Goal: Information Seeking & Learning: Find specific fact

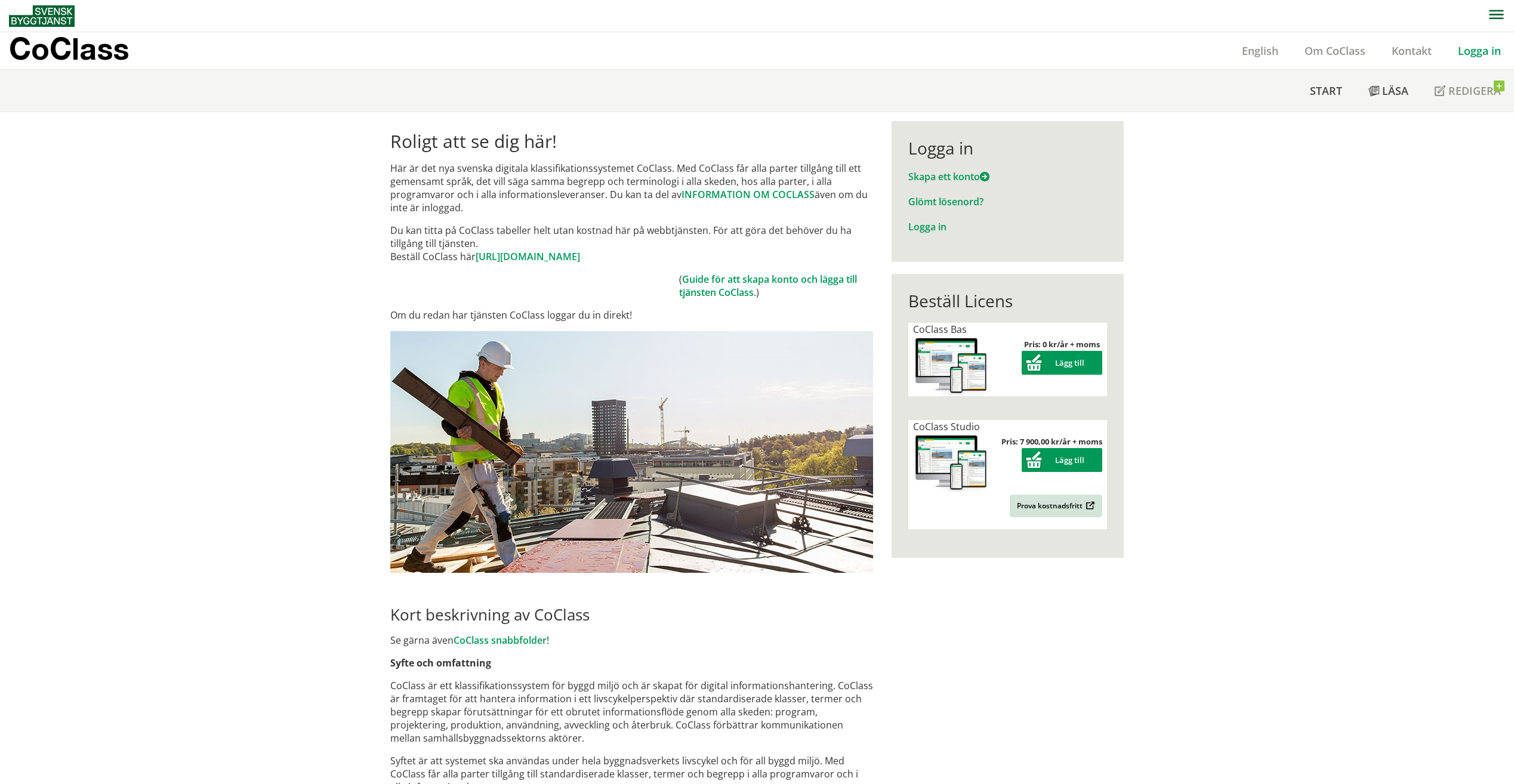
click at [1492, 46] on link "Logga in" at bounding box center [1479, 51] width 69 height 15
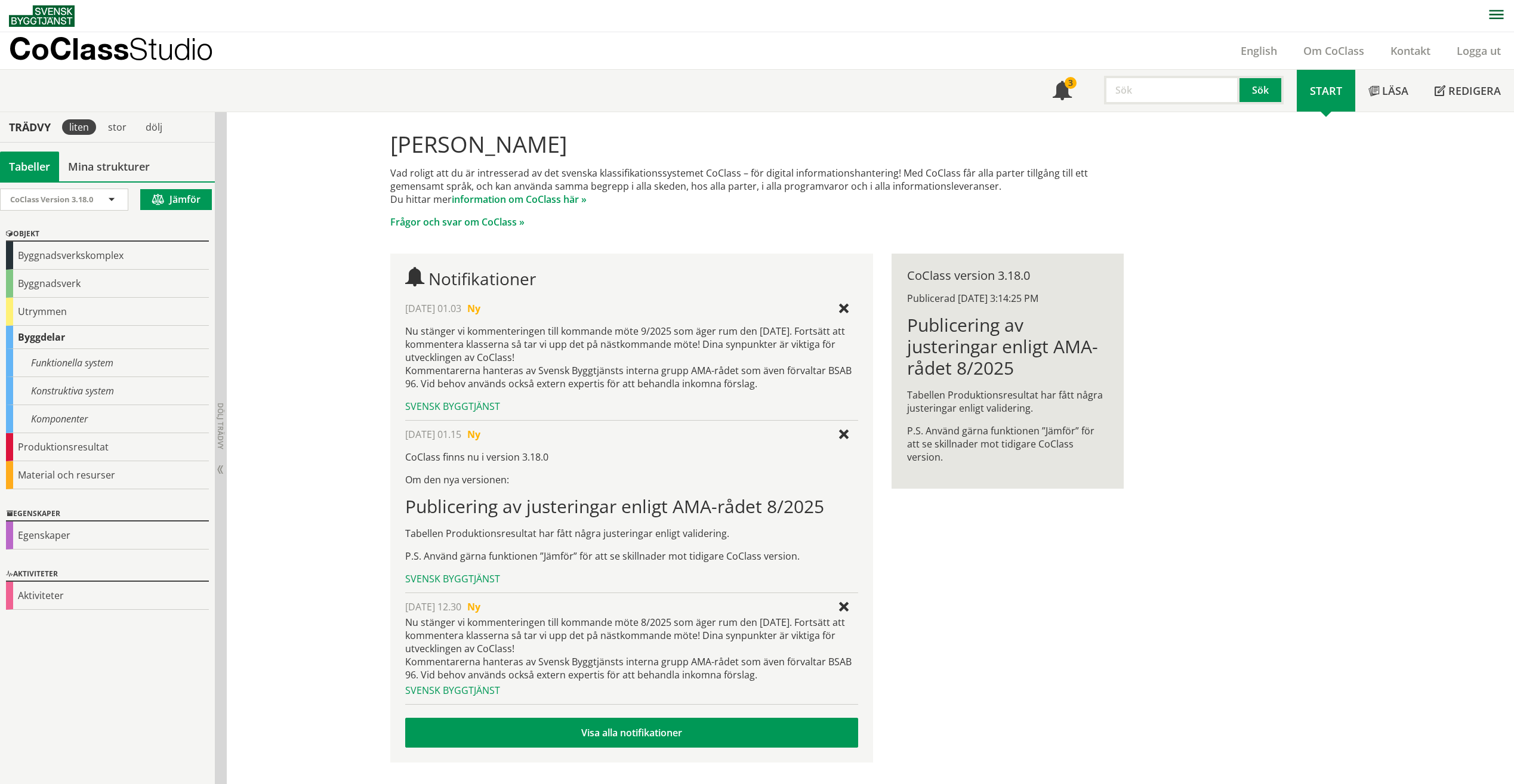
click at [1204, 89] on input "text" at bounding box center [1172, 89] width 136 height 28
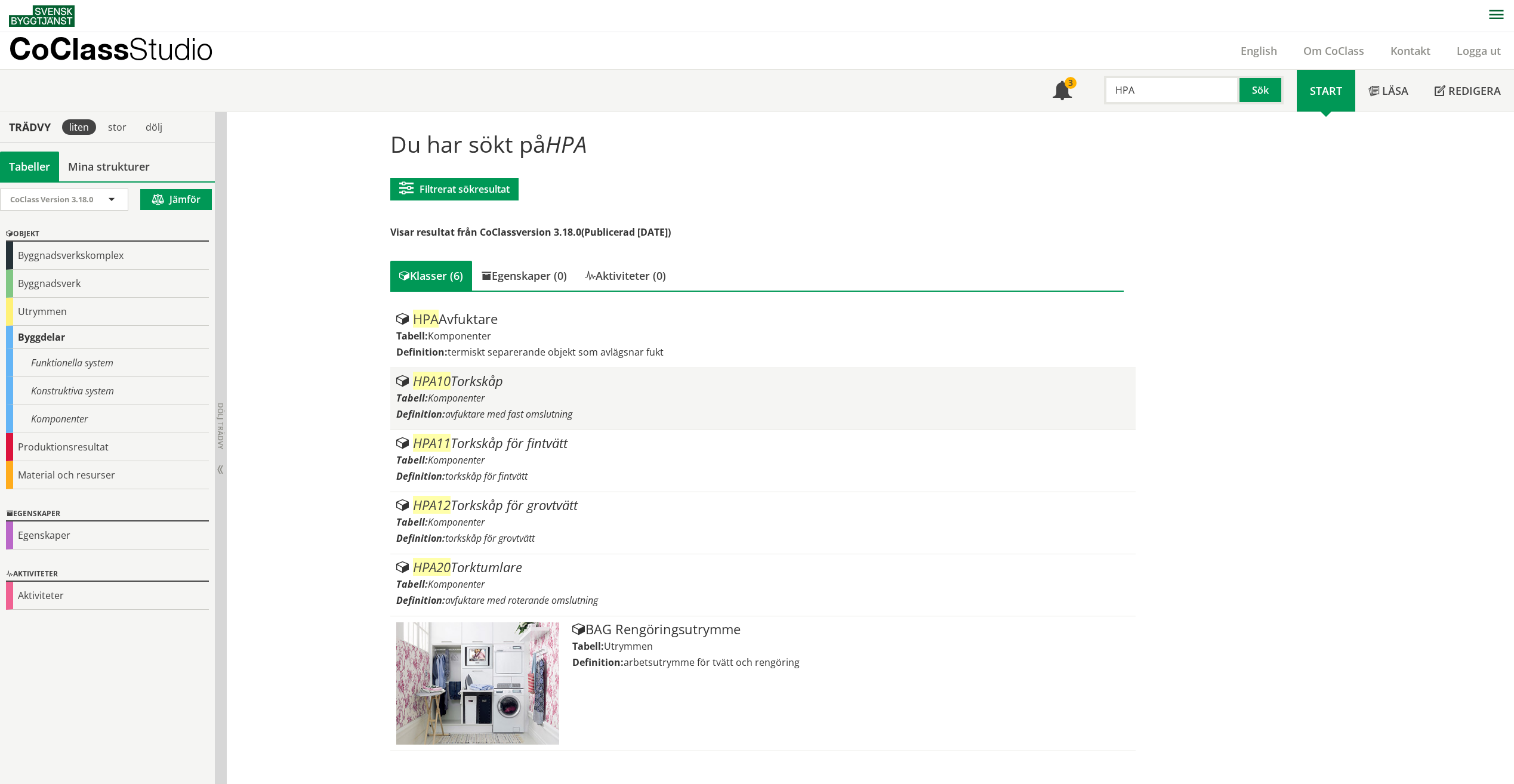
scroll to position [1, 0]
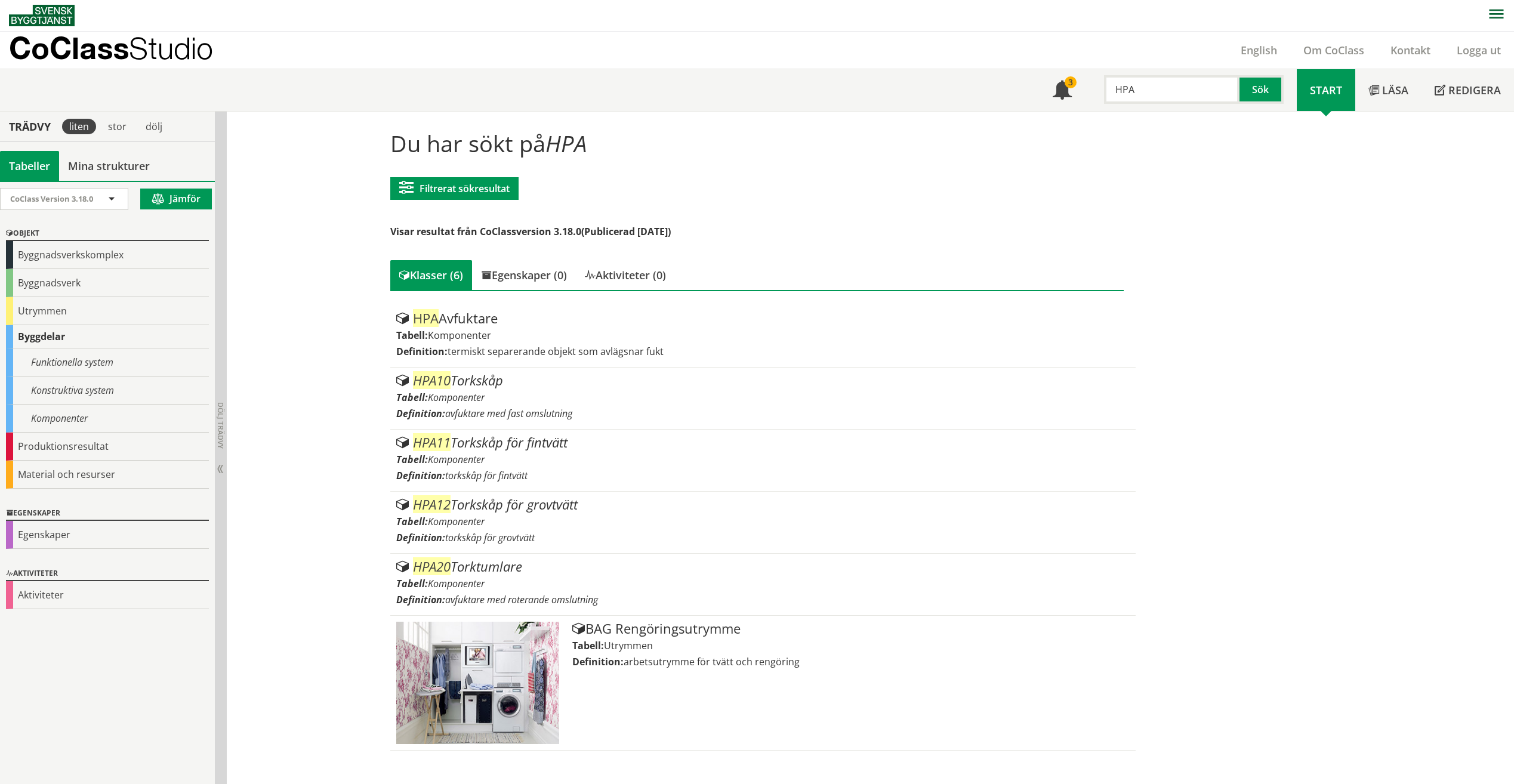
click at [1214, 88] on input "HPA" at bounding box center [1172, 89] width 136 height 28
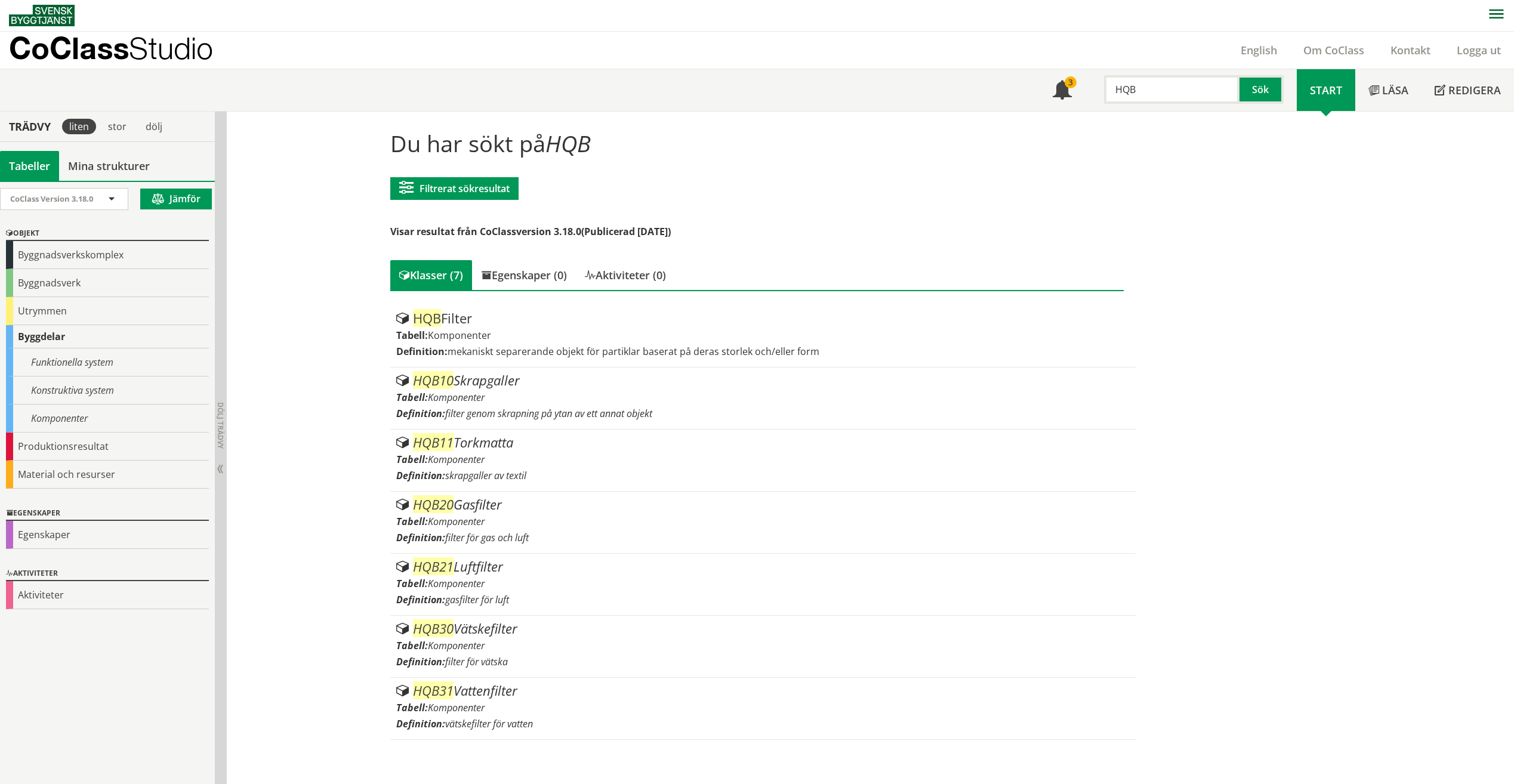
drag, startPoint x: 1164, startPoint y: 97, endPoint x: 1086, endPoint y: 91, distance: 78.2
click at [1086, 91] on div "HQB Sök" at bounding box center [1191, 87] width 212 height 35
type input "CLC"
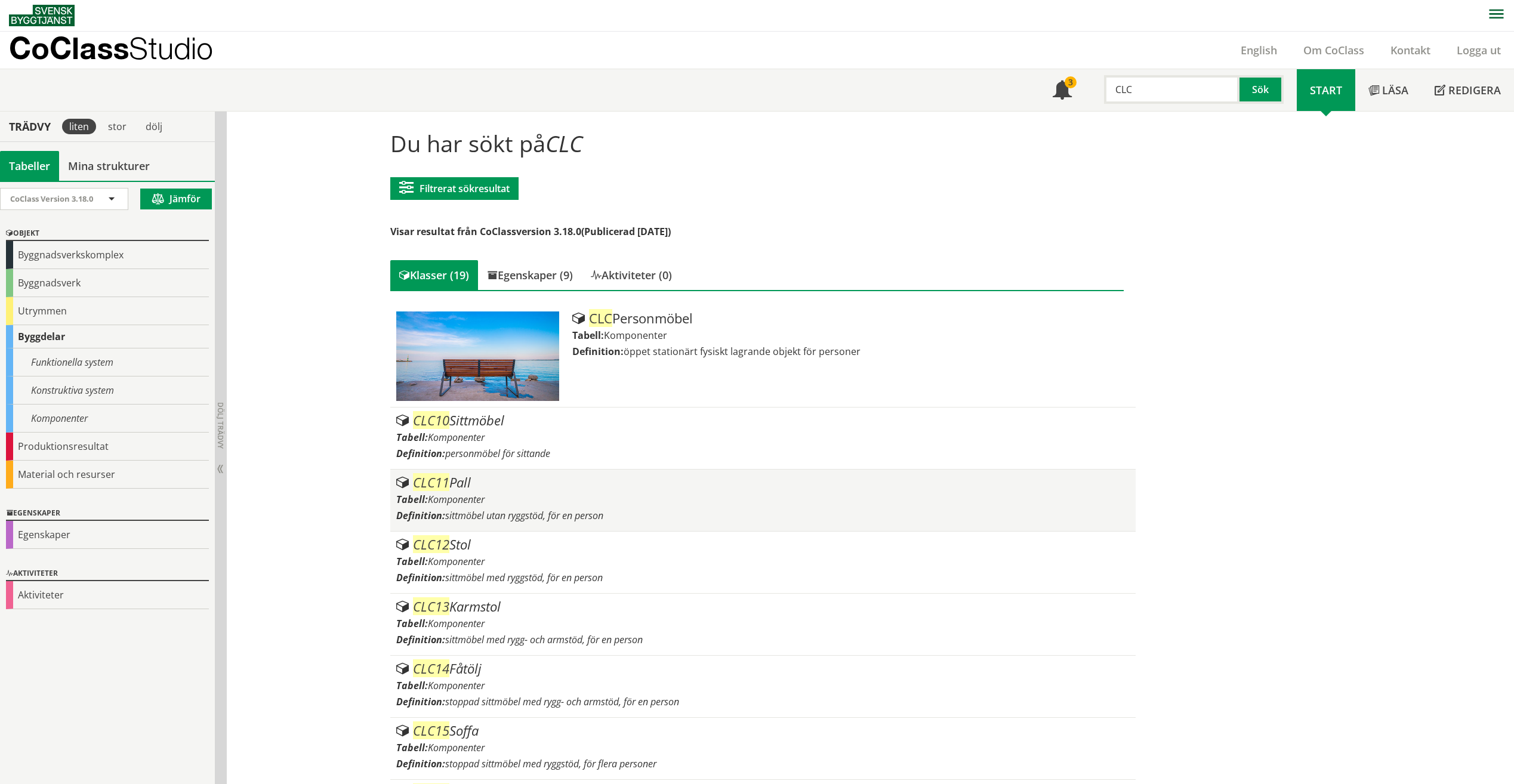
click at [549, 517] on span "sittmöbel utan ryggstöd, för en person" at bounding box center [524, 515] width 158 height 13
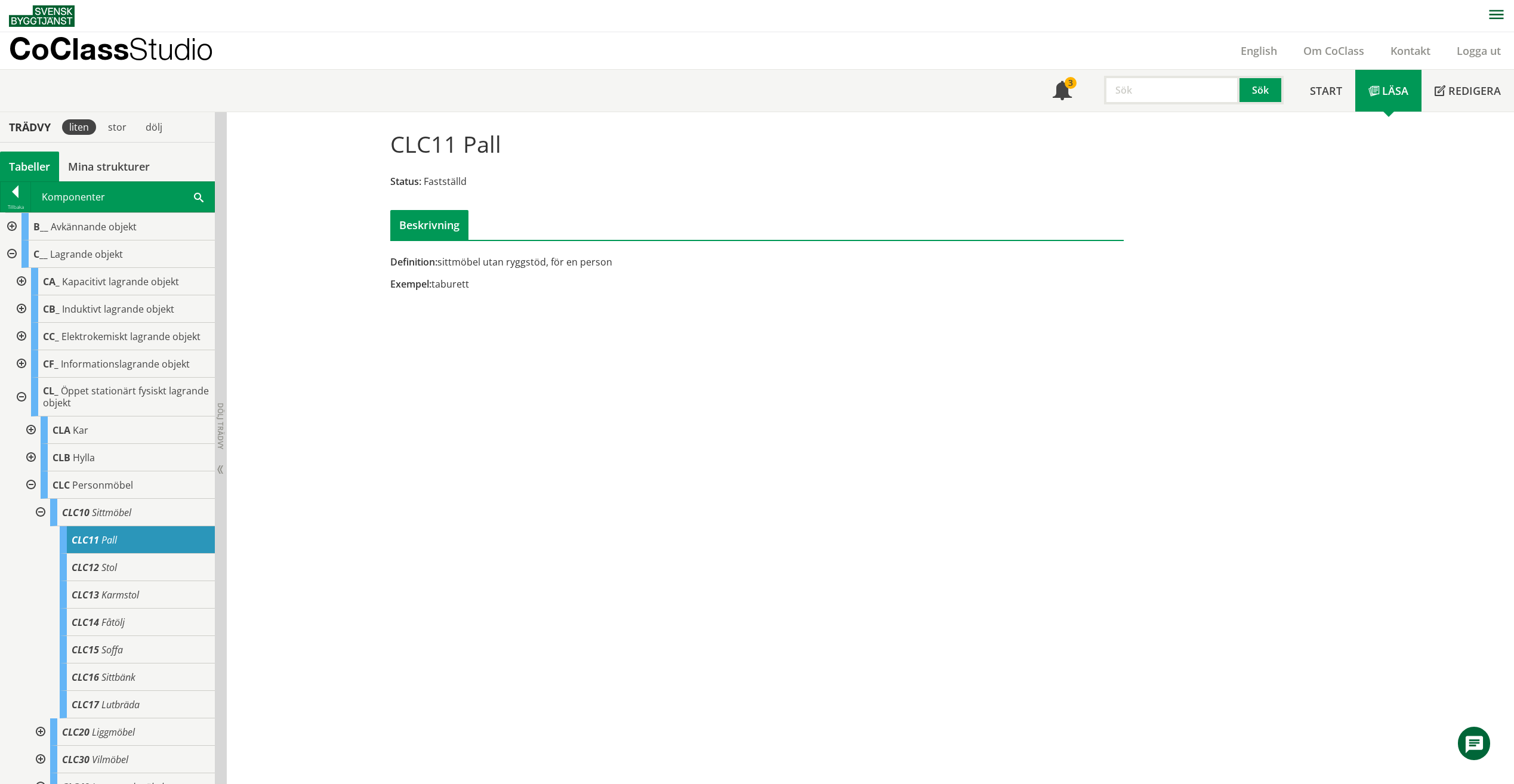
click at [13, 204] on div "Tillbaka" at bounding box center [15, 207] width 30 height 10
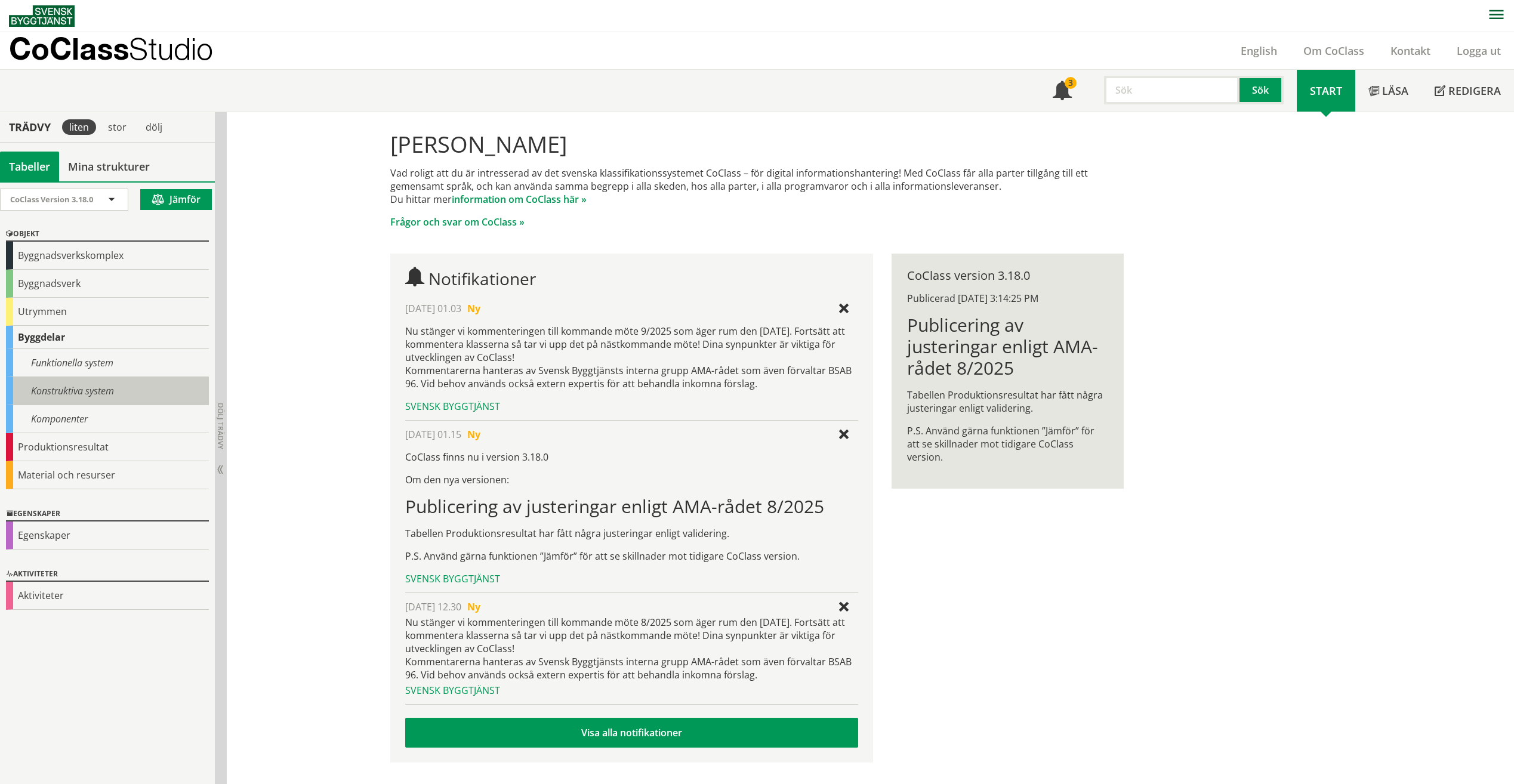
click at [85, 395] on div "Konstruktiva system" at bounding box center [107, 391] width 203 height 28
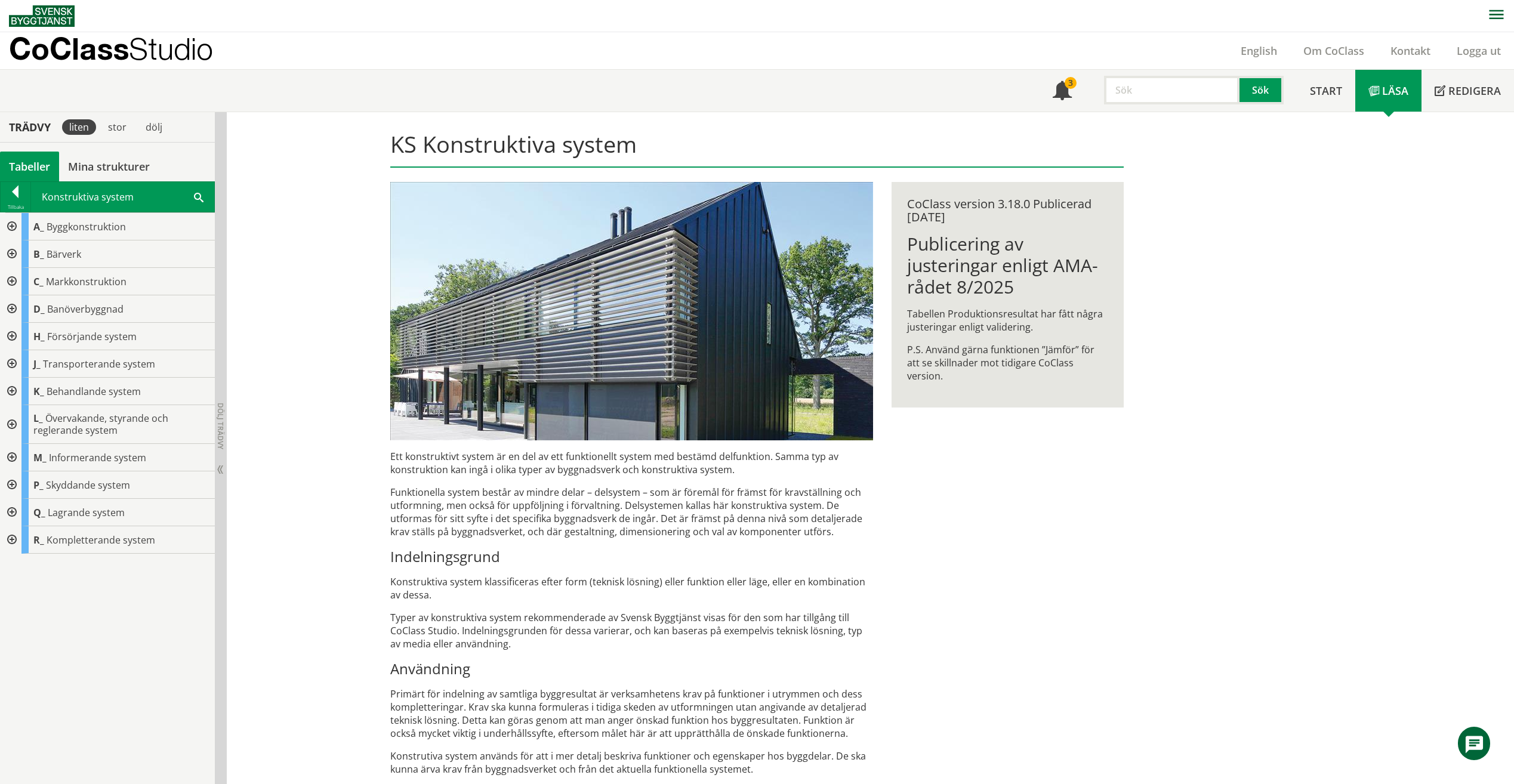
click at [13, 546] on div at bounding box center [10, 540] width 21 height 28
click at [16, 251] on div at bounding box center [10, 254] width 21 height 28
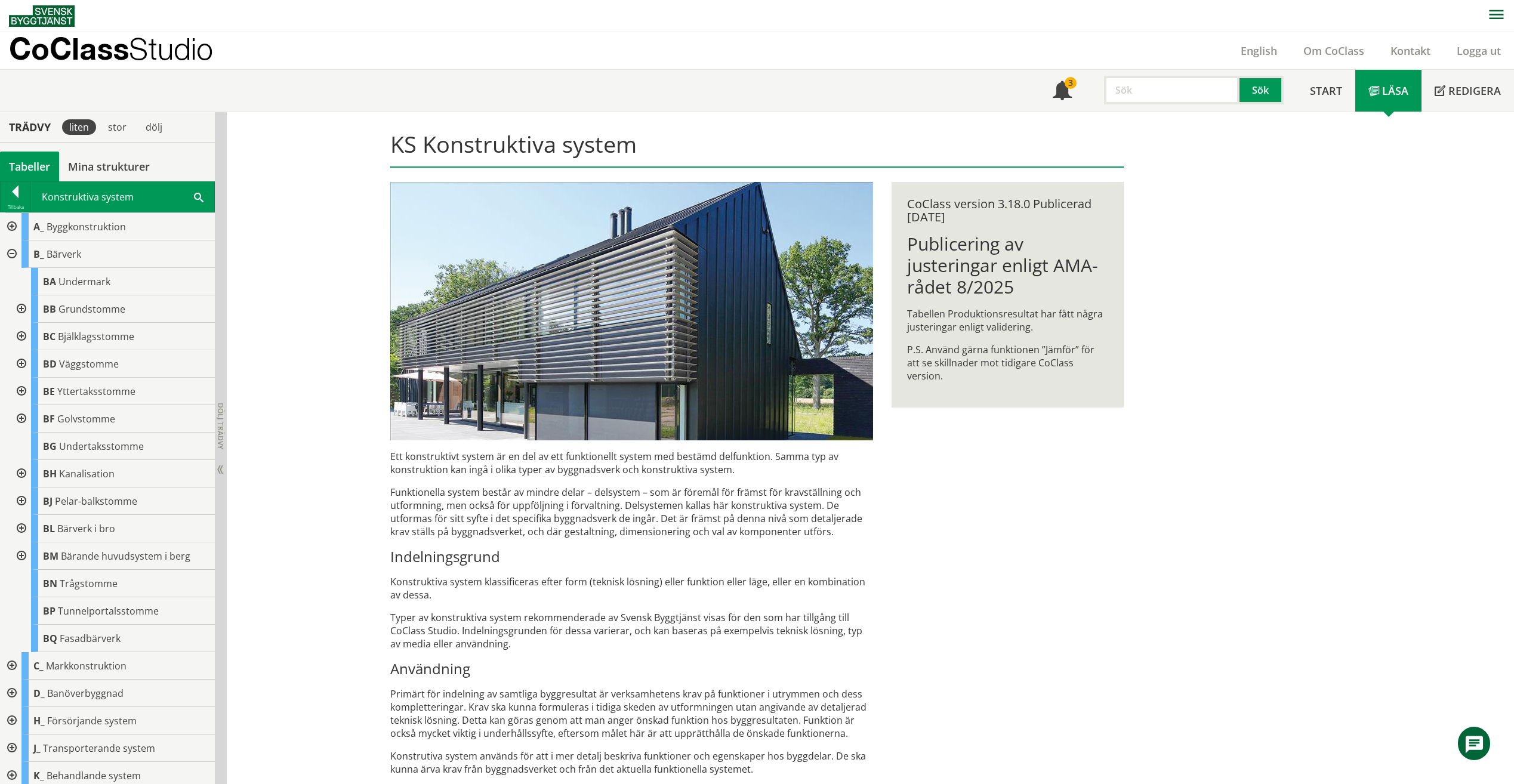
click at [1195, 84] on input "text" at bounding box center [1172, 89] width 136 height 28
type input "KB"
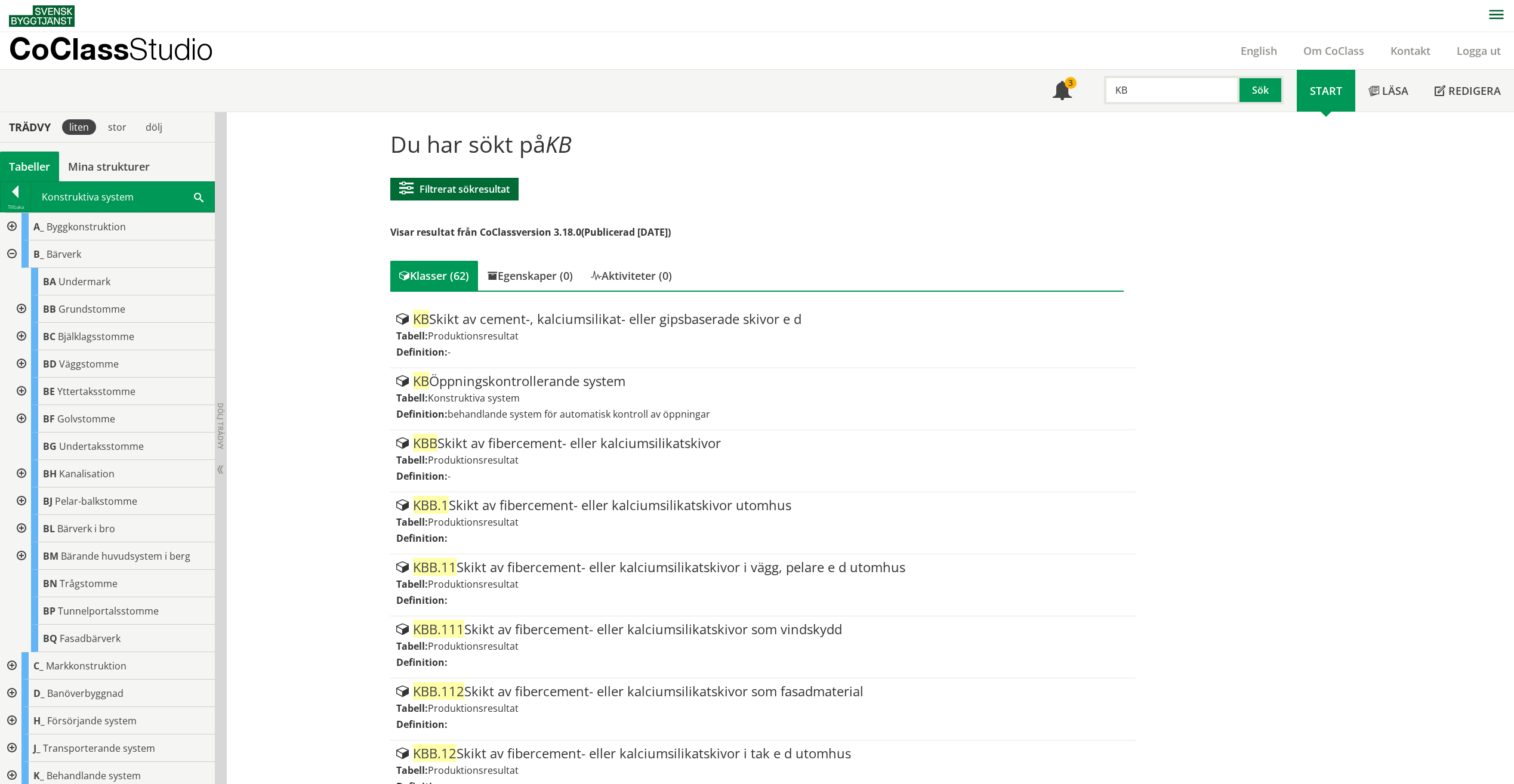
click at [485, 193] on button "Filtrerat sökresultat" at bounding box center [454, 189] width 128 height 23
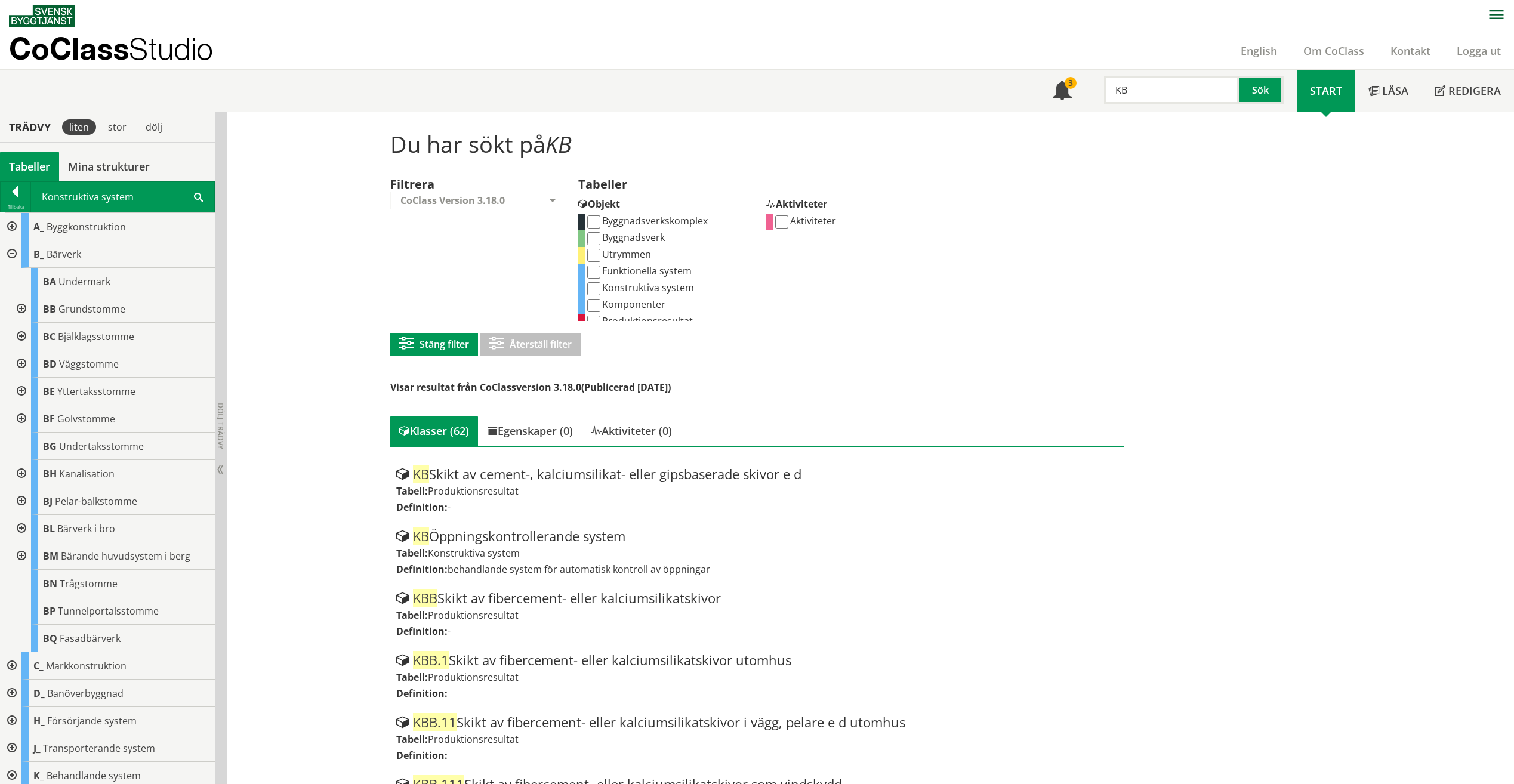
click at [591, 285] on input "Konstruktiva system" at bounding box center [594, 289] width 13 height 13
checkbox input "true"
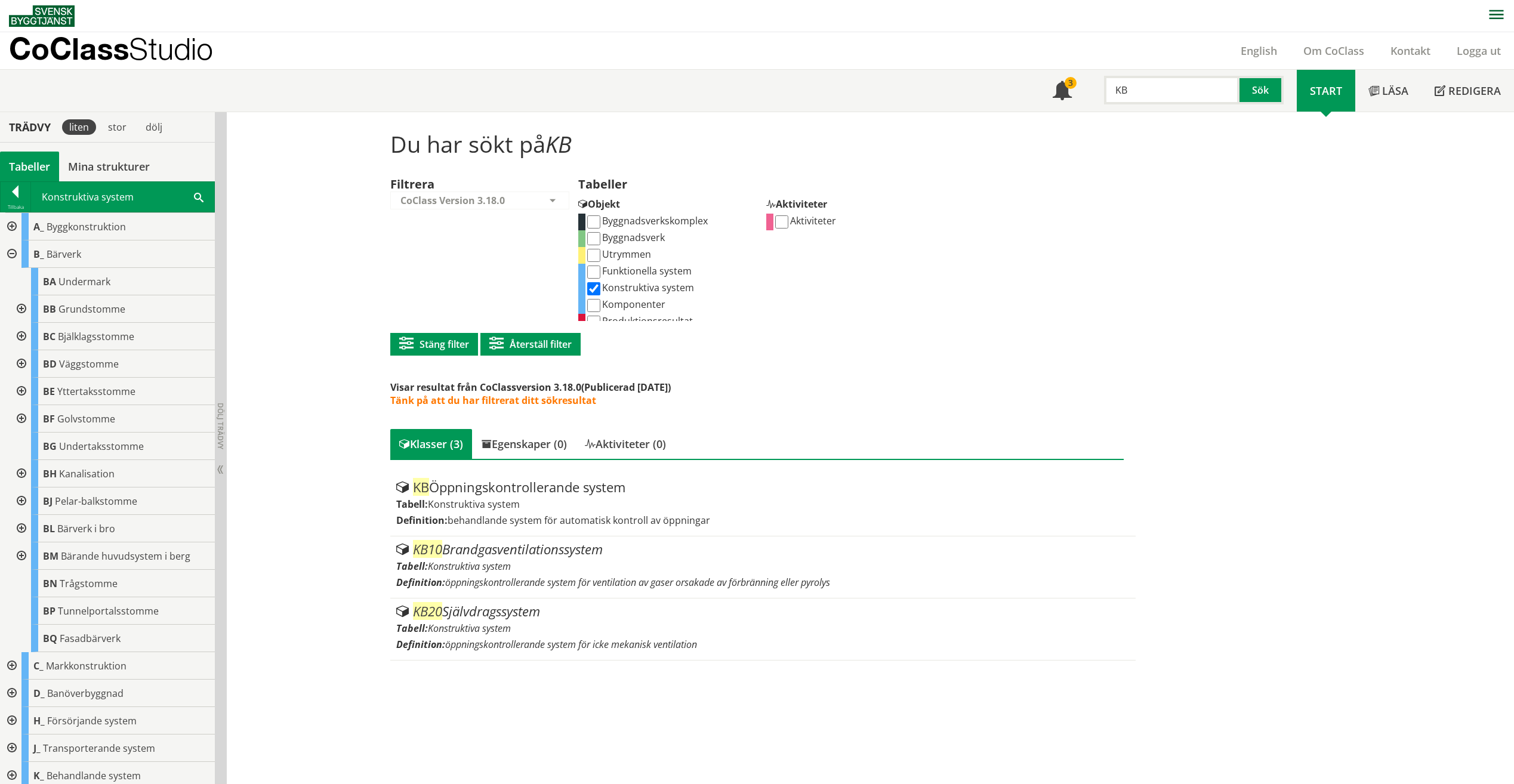
drag, startPoint x: 1150, startPoint y: 89, endPoint x: 1119, endPoint y: 89, distance: 31.0
click at [1119, 89] on input "KB" at bounding box center [1172, 89] width 136 height 28
type input "K"
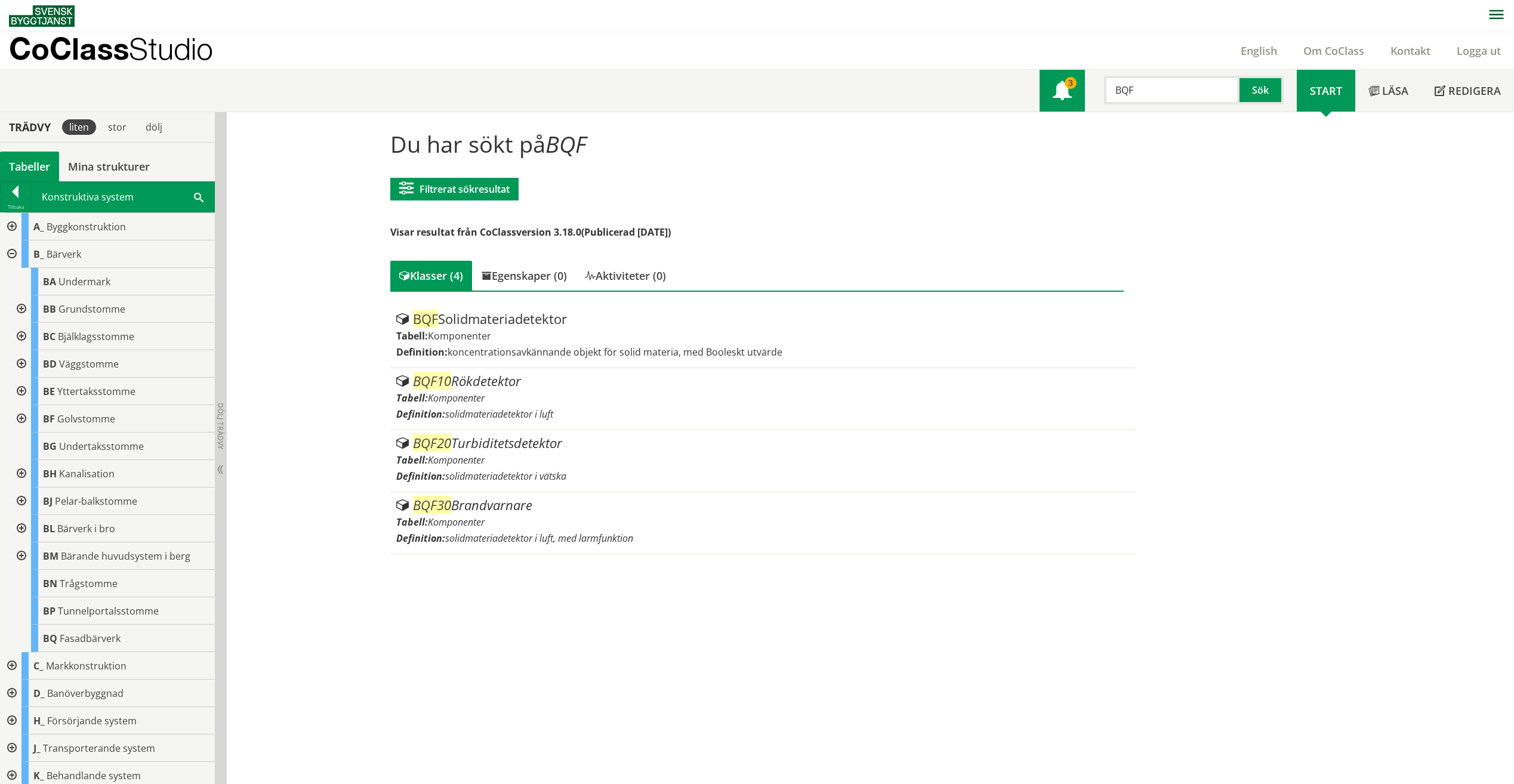
drag, startPoint x: 1165, startPoint y: 87, endPoint x: 1069, endPoint y: 89, distance: 96.0
click at [1069, 89] on div "Meny 3 BQF Sök" at bounding box center [1168, 91] width 257 height 42
type input "UCA"
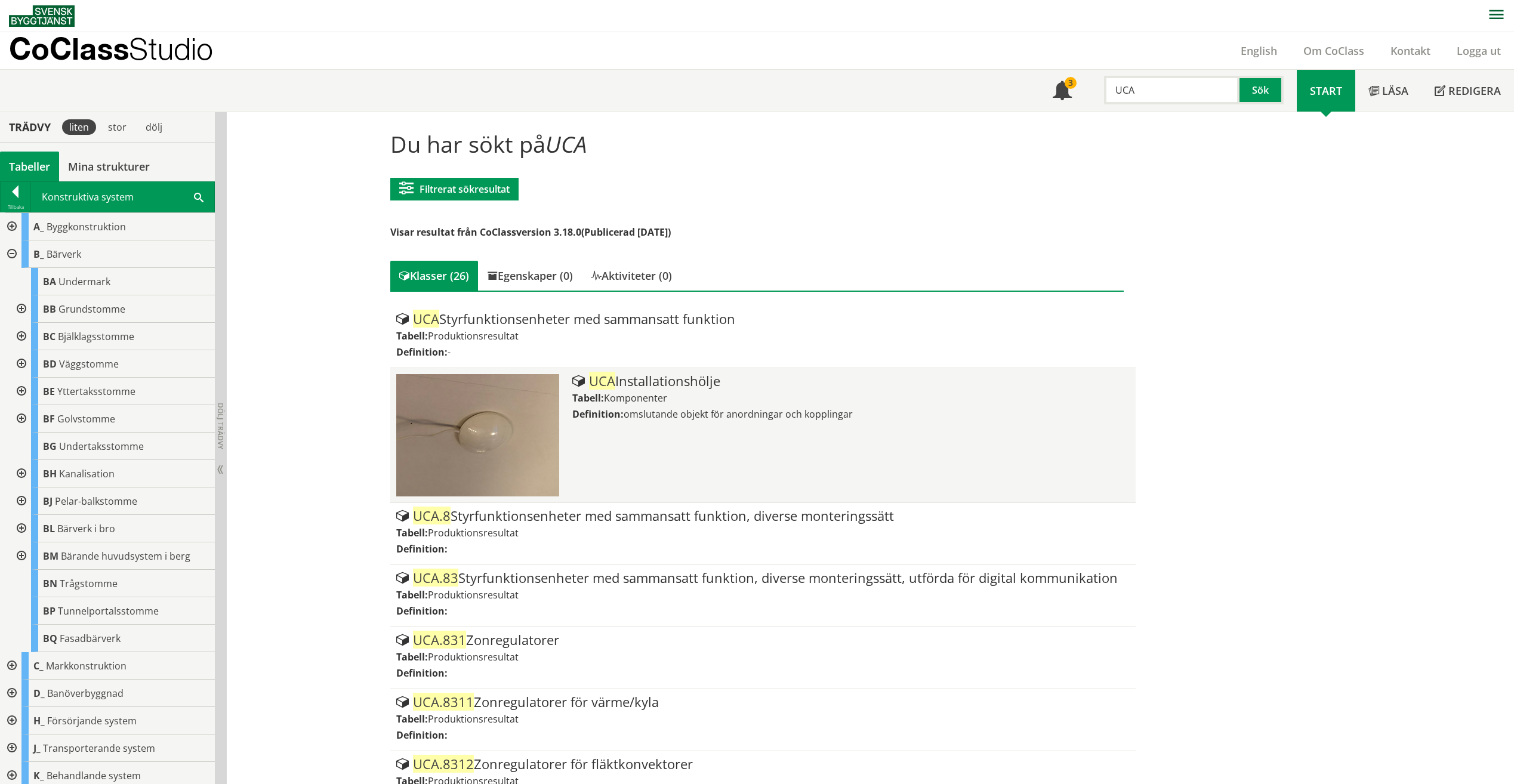
click at [497, 492] on img at bounding box center [477, 435] width 163 height 123
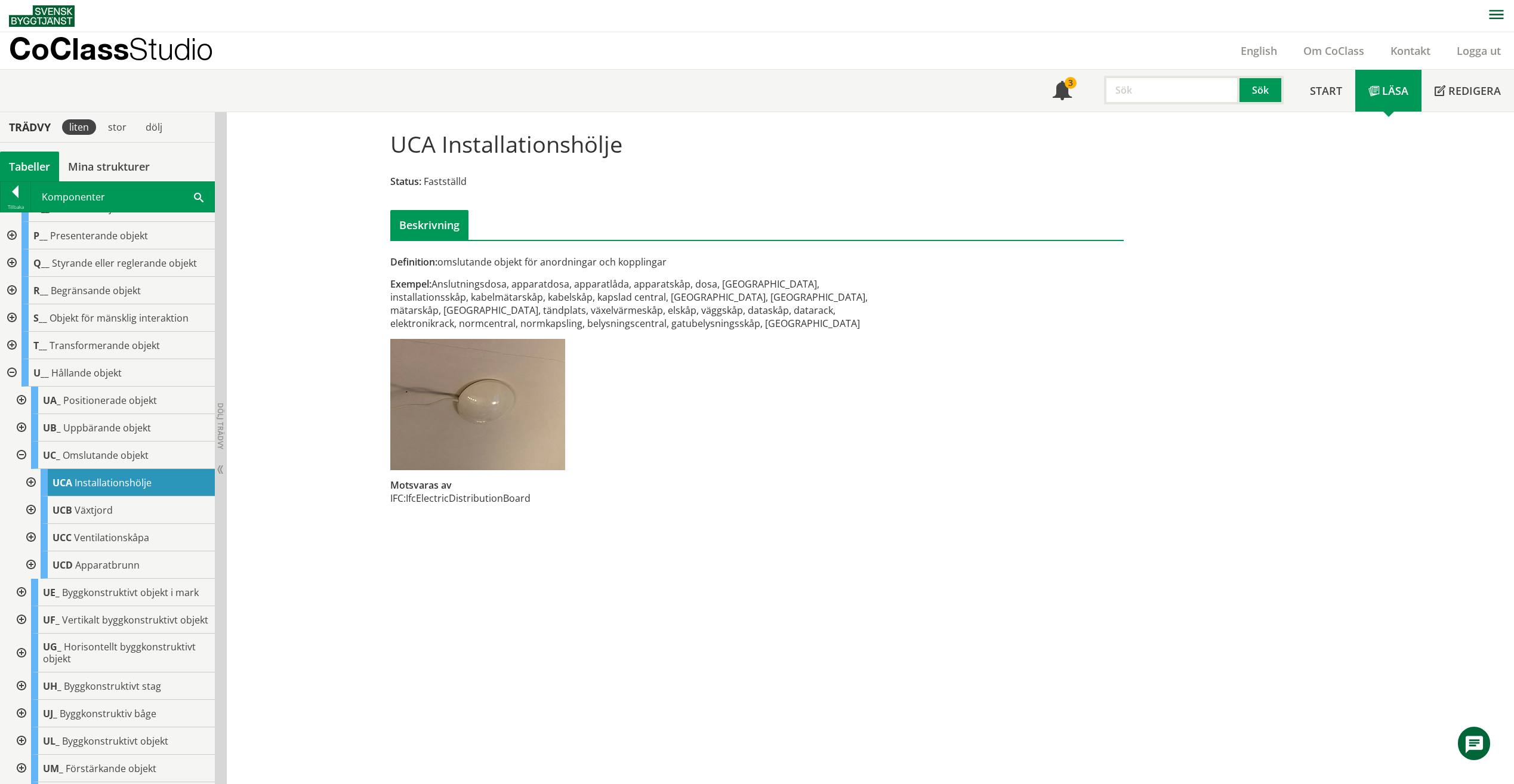
click at [34, 488] on div at bounding box center [30, 483] width 21 height 28
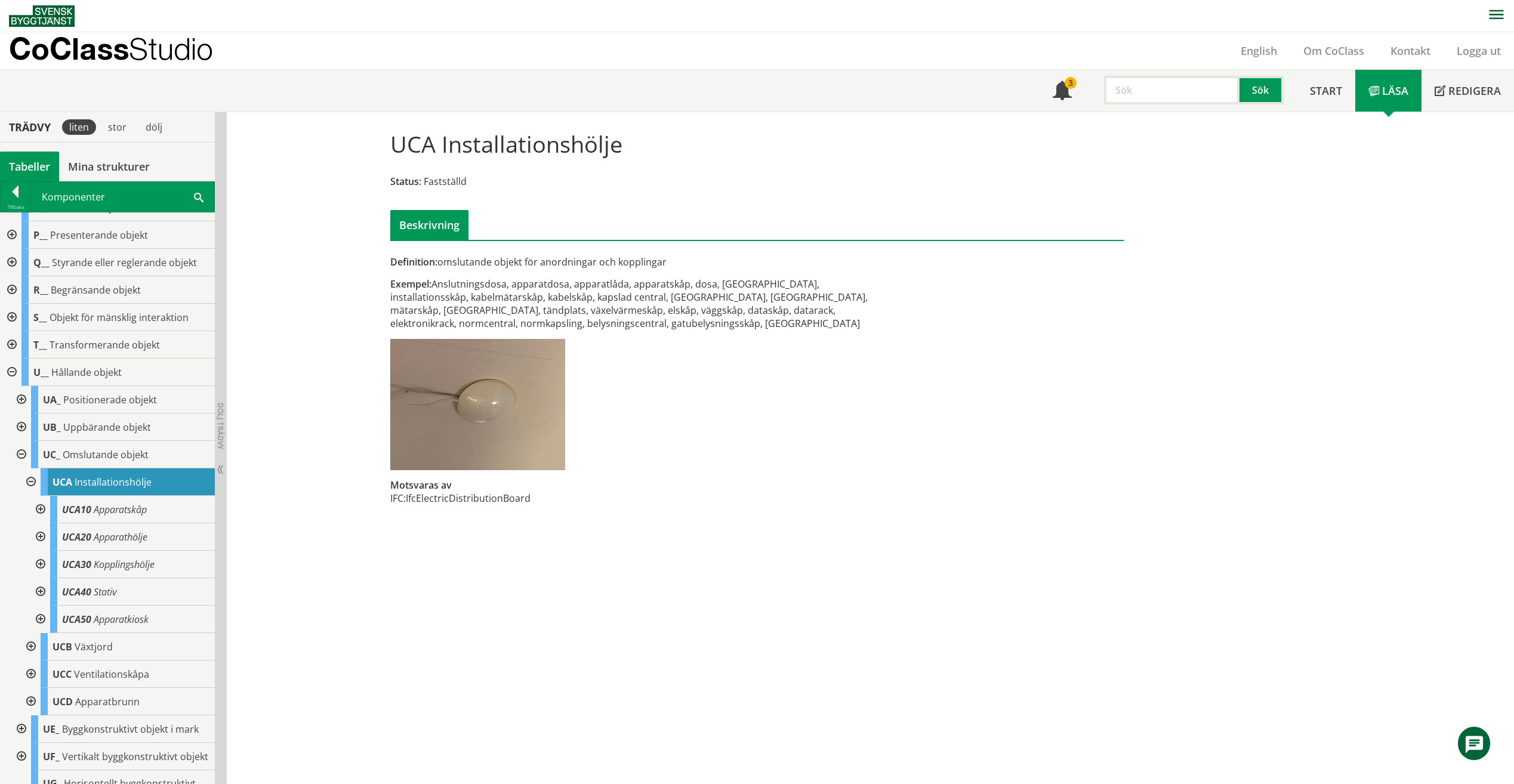
click at [1166, 81] on input "text" at bounding box center [1172, 89] width 136 height 28
type input "PHD"
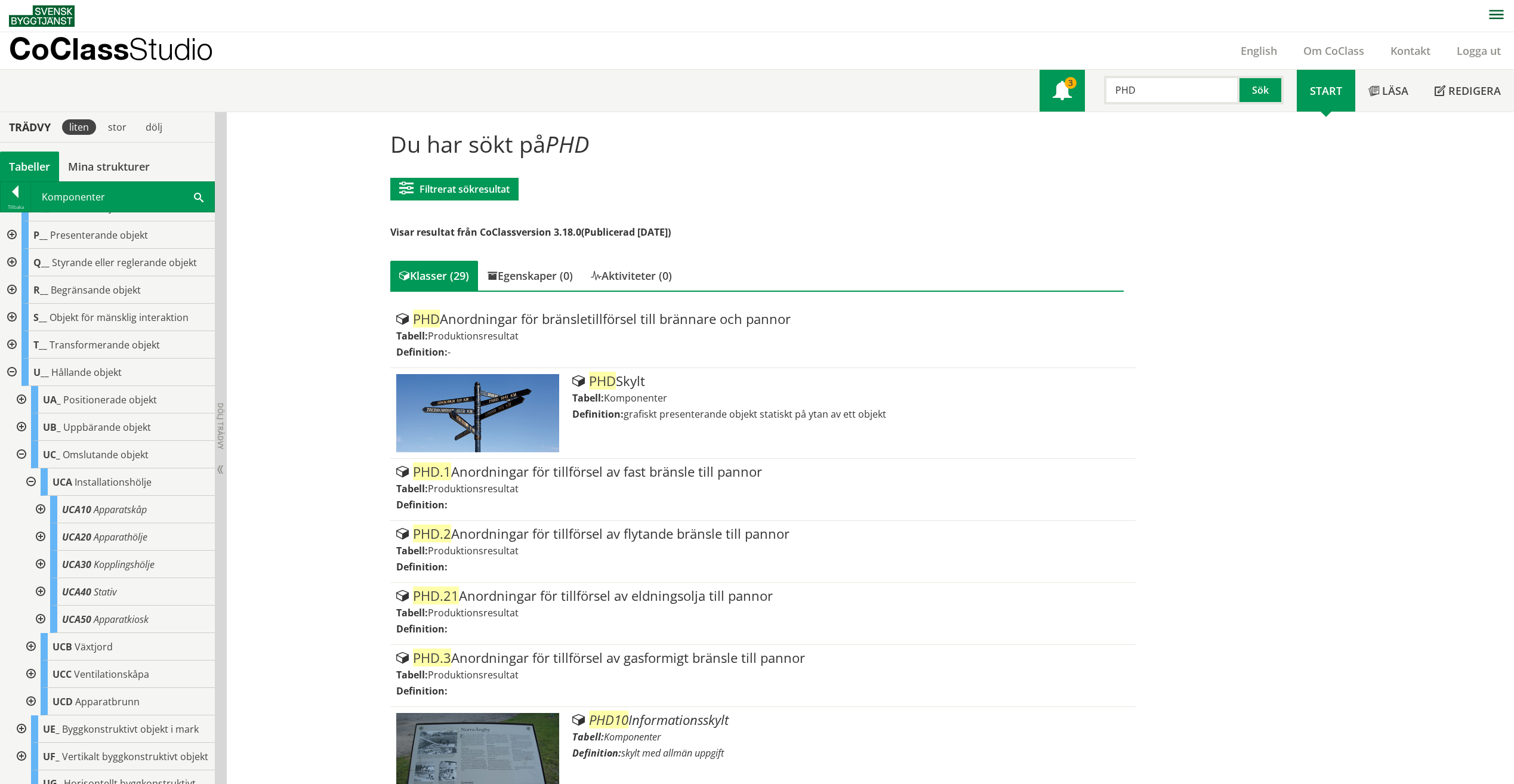
drag, startPoint x: 1102, startPoint y: 85, endPoint x: 1082, endPoint y: 82, distance: 20.2
click at [1082, 83] on div "Meny 3 PHD Sök" at bounding box center [1168, 91] width 257 height 42
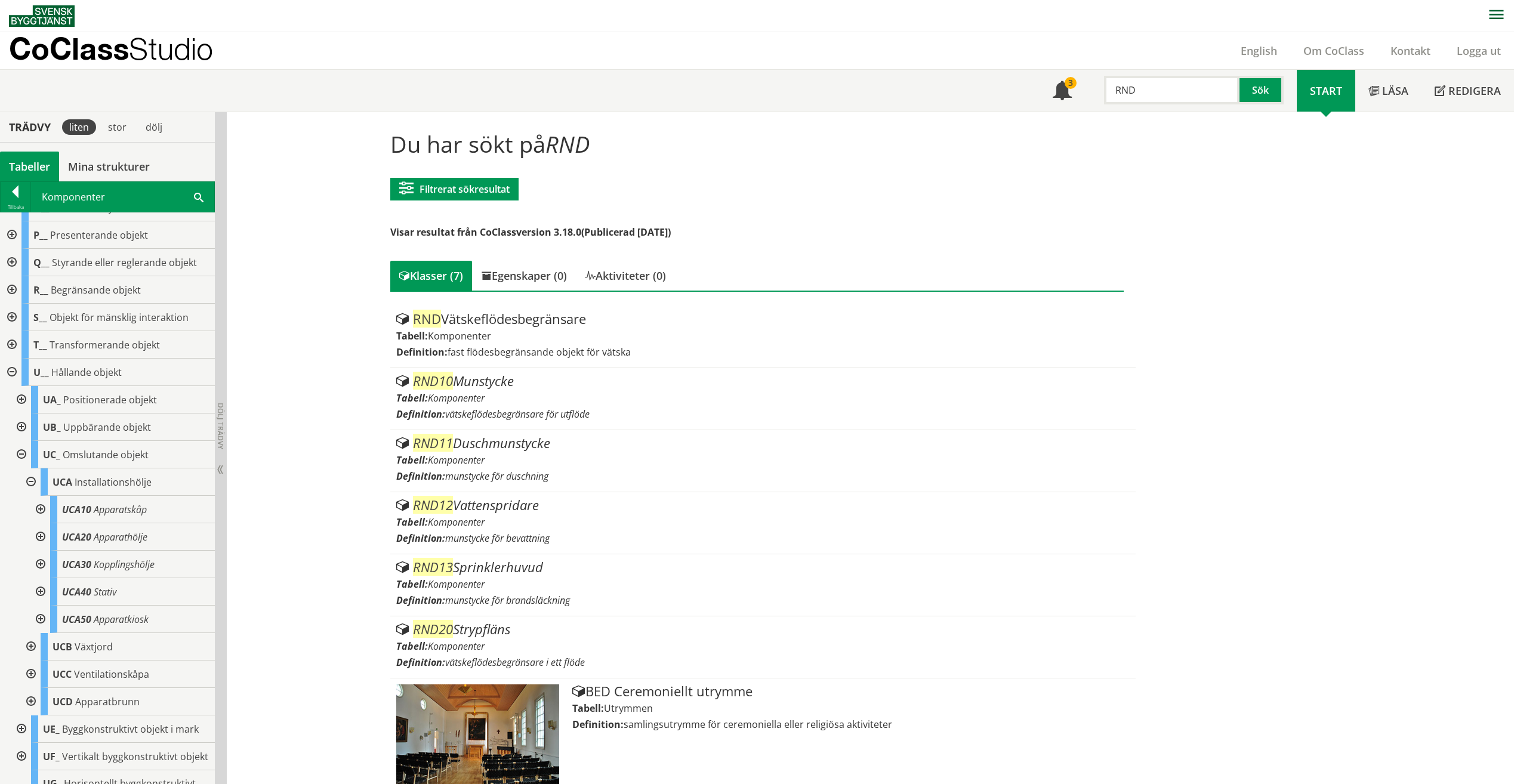
drag, startPoint x: 1195, startPoint y: 97, endPoint x: 1099, endPoint y: 95, distance: 96.0
click at [1099, 95] on div "RND" at bounding box center [1166, 89] width 136 height 28
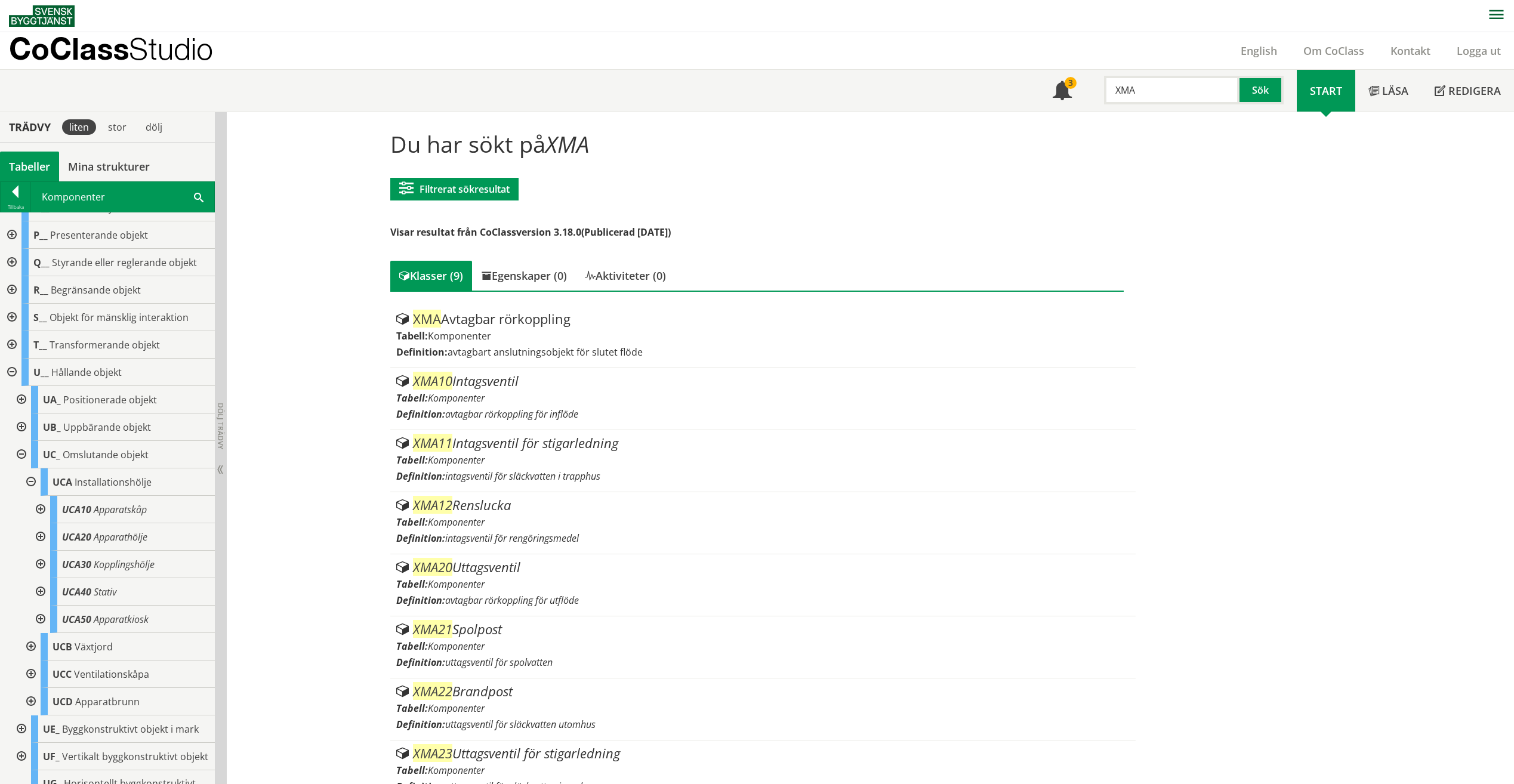
drag, startPoint x: 1141, startPoint y: 94, endPoint x: 1091, endPoint y: 91, distance: 50.1
click at [1090, 91] on div "XMA Sök" at bounding box center [1191, 87] width 212 height 35
drag, startPoint x: 1125, startPoint y: 92, endPoint x: 1142, endPoint y: 91, distance: 17.0
click at [1125, 92] on input "FNB" at bounding box center [1172, 89] width 136 height 28
drag, startPoint x: 1107, startPoint y: 90, endPoint x: 1092, endPoint y: 91, distance: 15.0
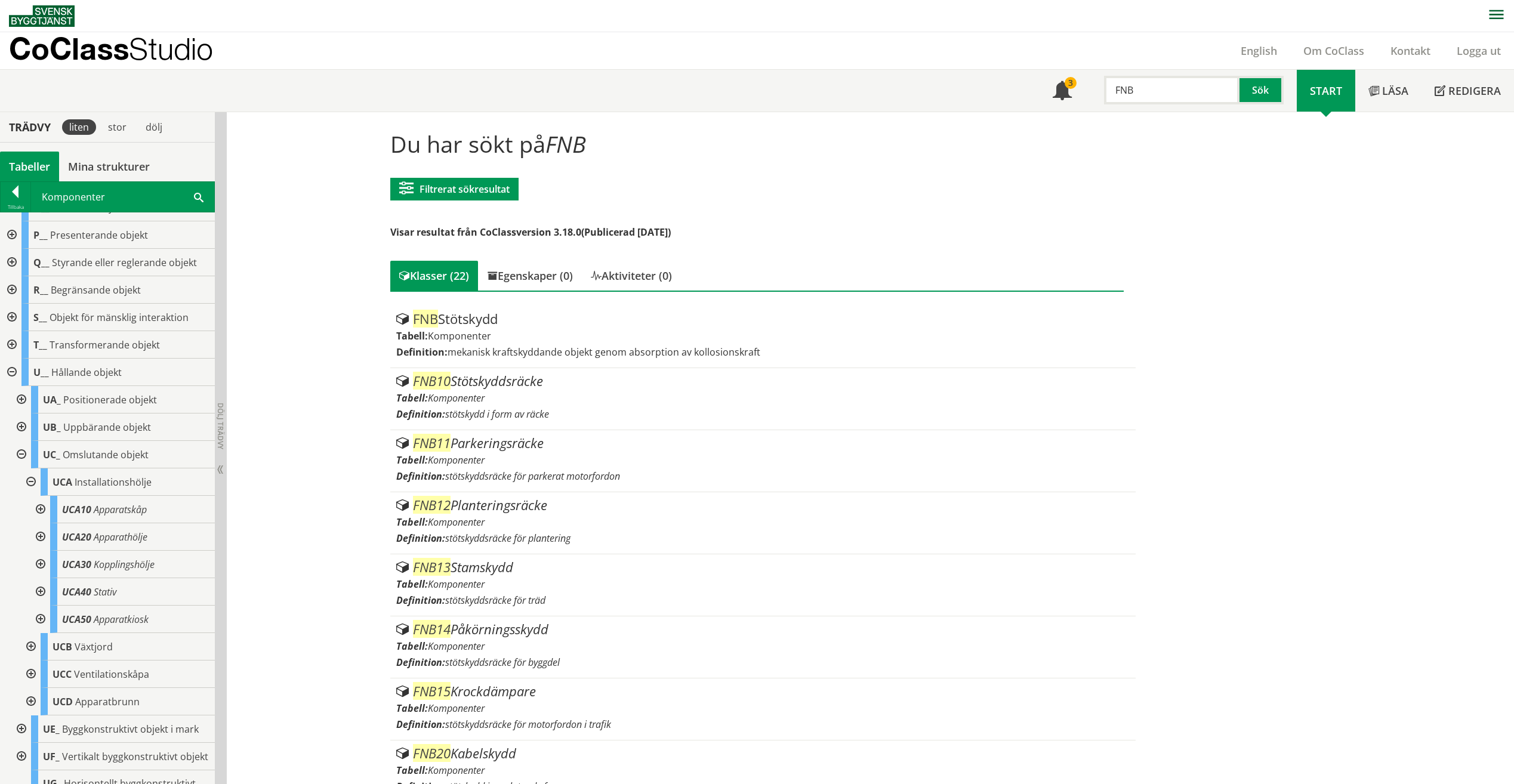
click at [1092, 91] on div "FNB Sök" at bounding box center [1191, 87] width 212 height 35
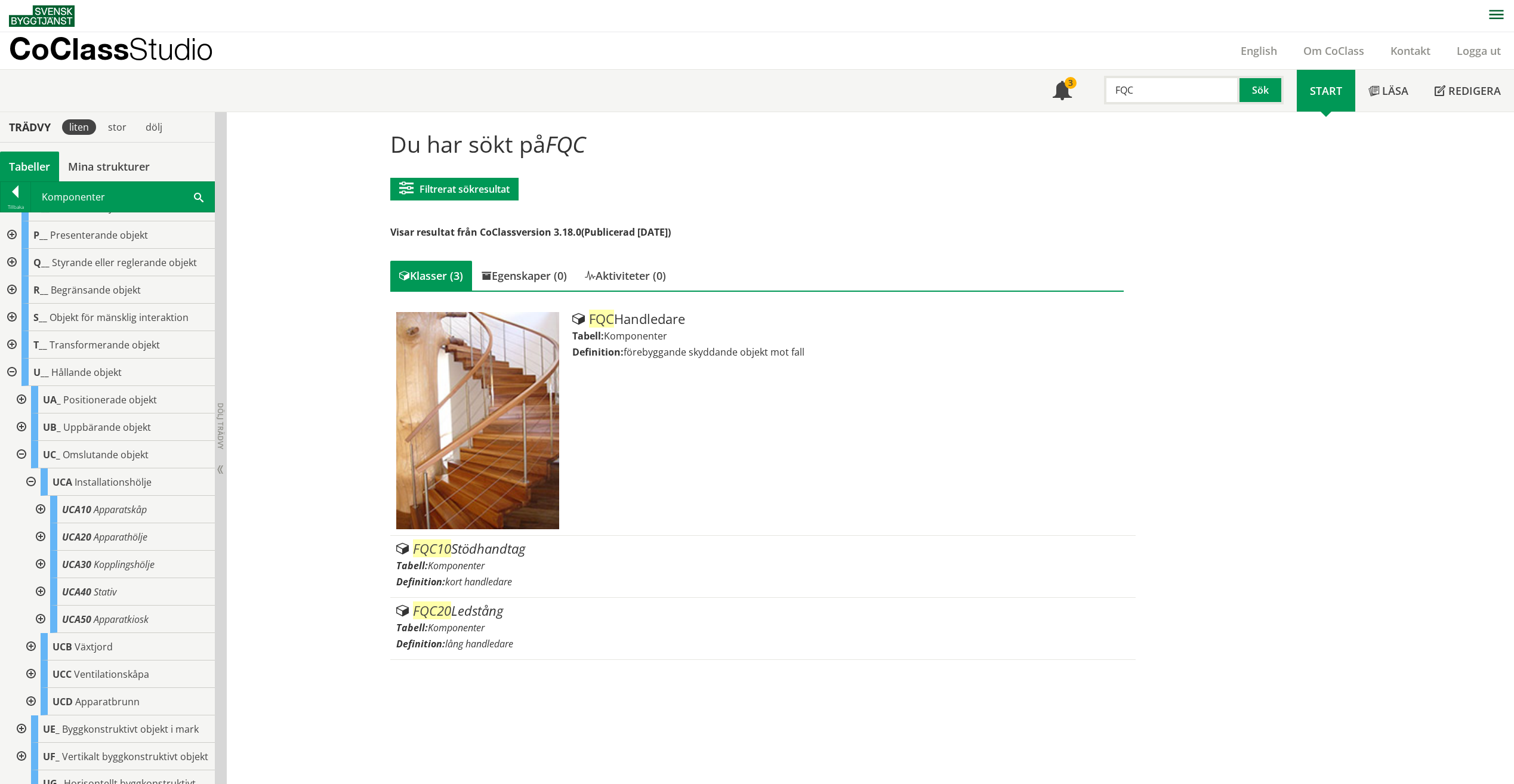
drag, startPoint x: 1222, startPoint y: 84, endPoint x: 1171, endPoint y: 93, distance: 51.8
click at [1172, 93] on input "FQC" at bounding box center [1172, 89] width 136 height 28
click at [1010, 94] on div "Meny 3 FQC Sök Start Läsa" at bounding box center [761, 91] width 1505 height 42
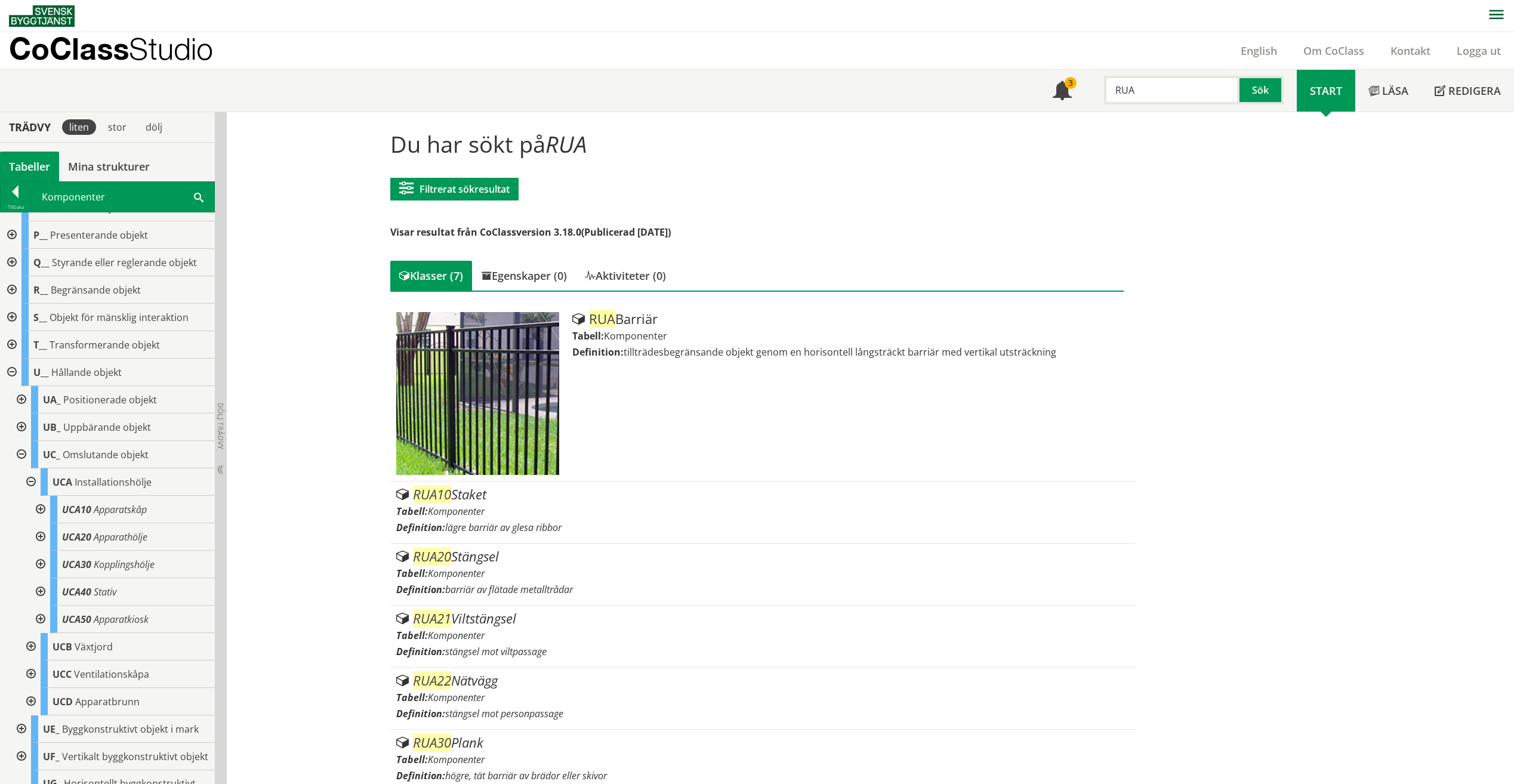
click at [1151, 90] on input "RUA" at bounding box center [1172, 89] width 136 height 28
drag, startPoint x: 1151, startPoint y: 90, endPoint x: 1105, endPoint y: 91, distance: 46.0
click at [1105, 91] on input "RUA" at bounding box center [1172, 89] width 136 height 28
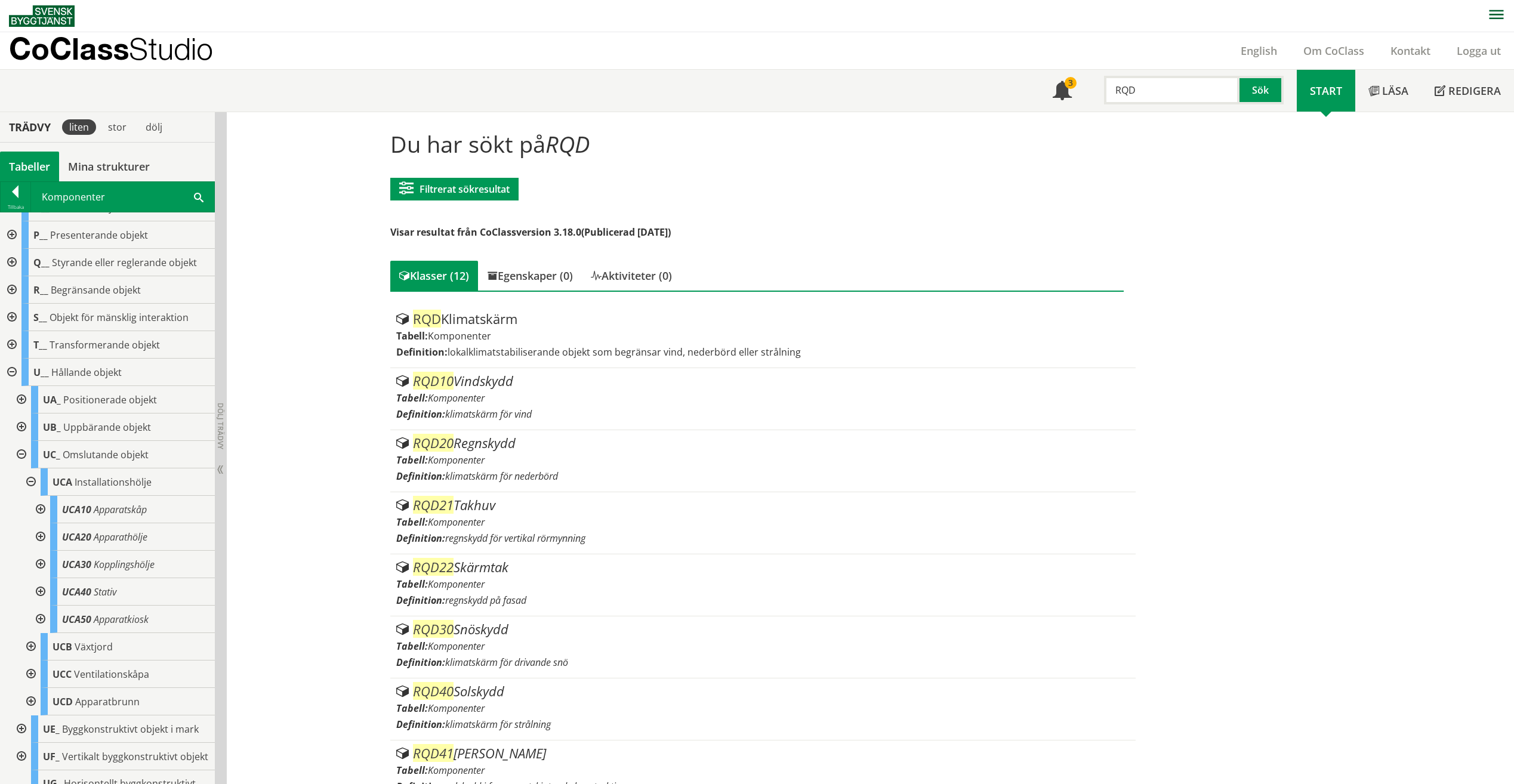
click at [1198, 90] on input "RQD" at bounding box center [1172, 89] width 136 height 28
type input "R"
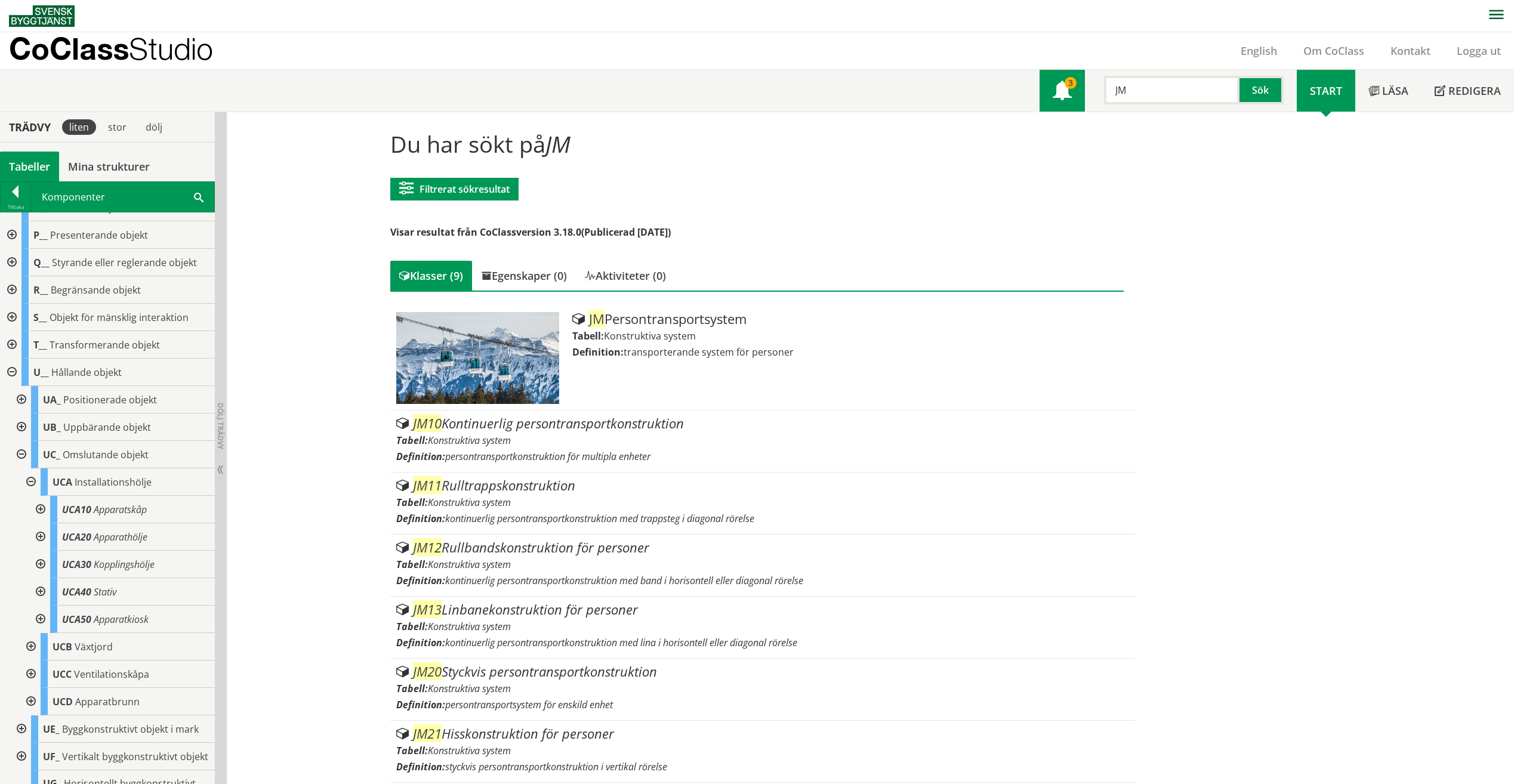
drag, startPoint x: 1123, startPoint y: 89, endPoint x: 1060, endPoint y: 91, distance: 63.0
click at [1060, 91] on div "Meny 3 JM Sök" at bounding box center [1168, 91] width 257 height 42
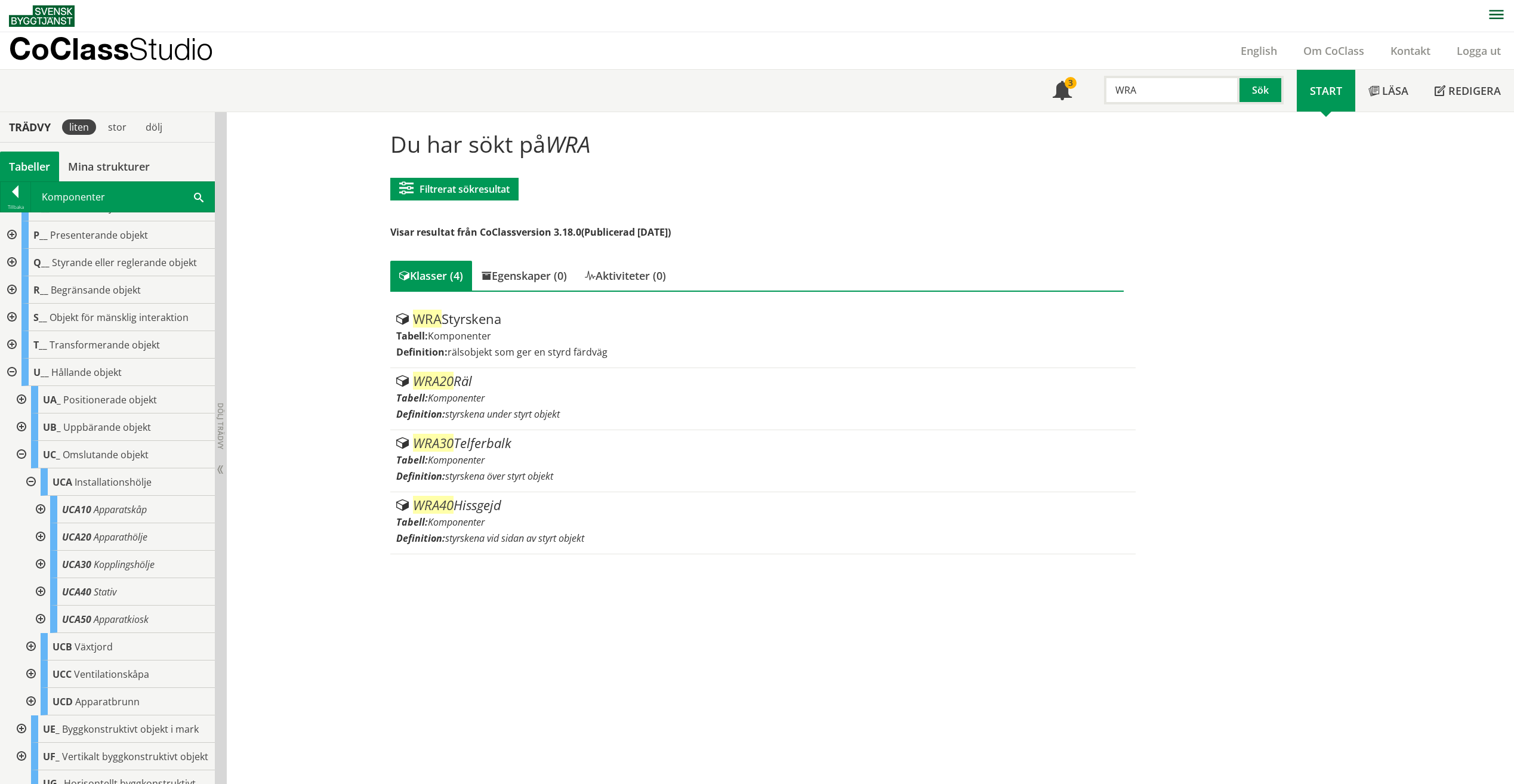
click at [1102, 82] on div "WRA" at bounding box center [1166, 89] width 136 height 28
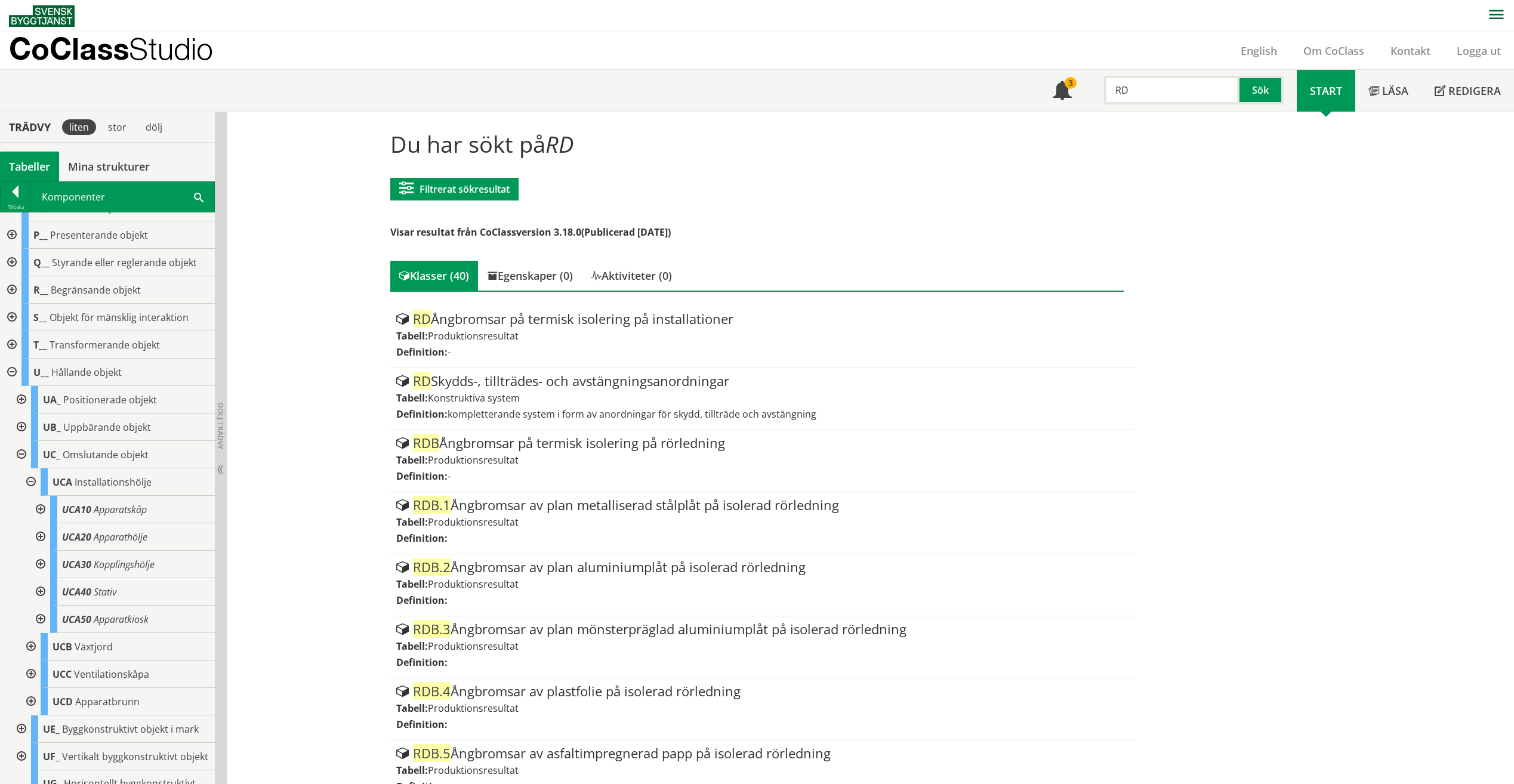
drag, startPoint x: 1184, startPoint y: 103, endPoint x: 979, endPoint y: 94, distance: 205.2
click at [979, 95] on div "Meny 3 RD Sök Start Läsa" at bounding box center [761, 91] width 1505 height 42
type input "FQB"
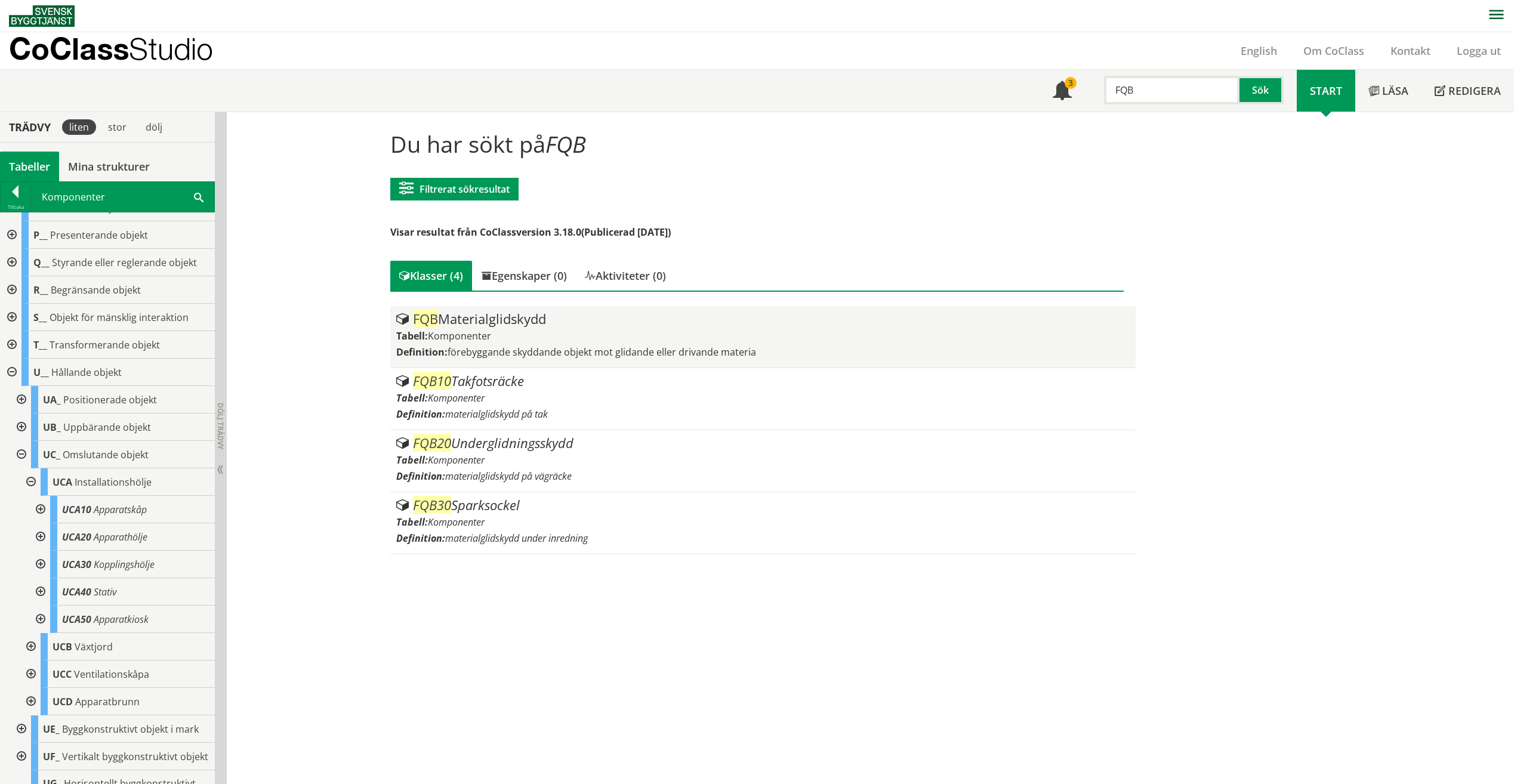
click at [505, 332] on div "Tabell: Komponenter" at bounding box center [763, 336] width 733 height 13
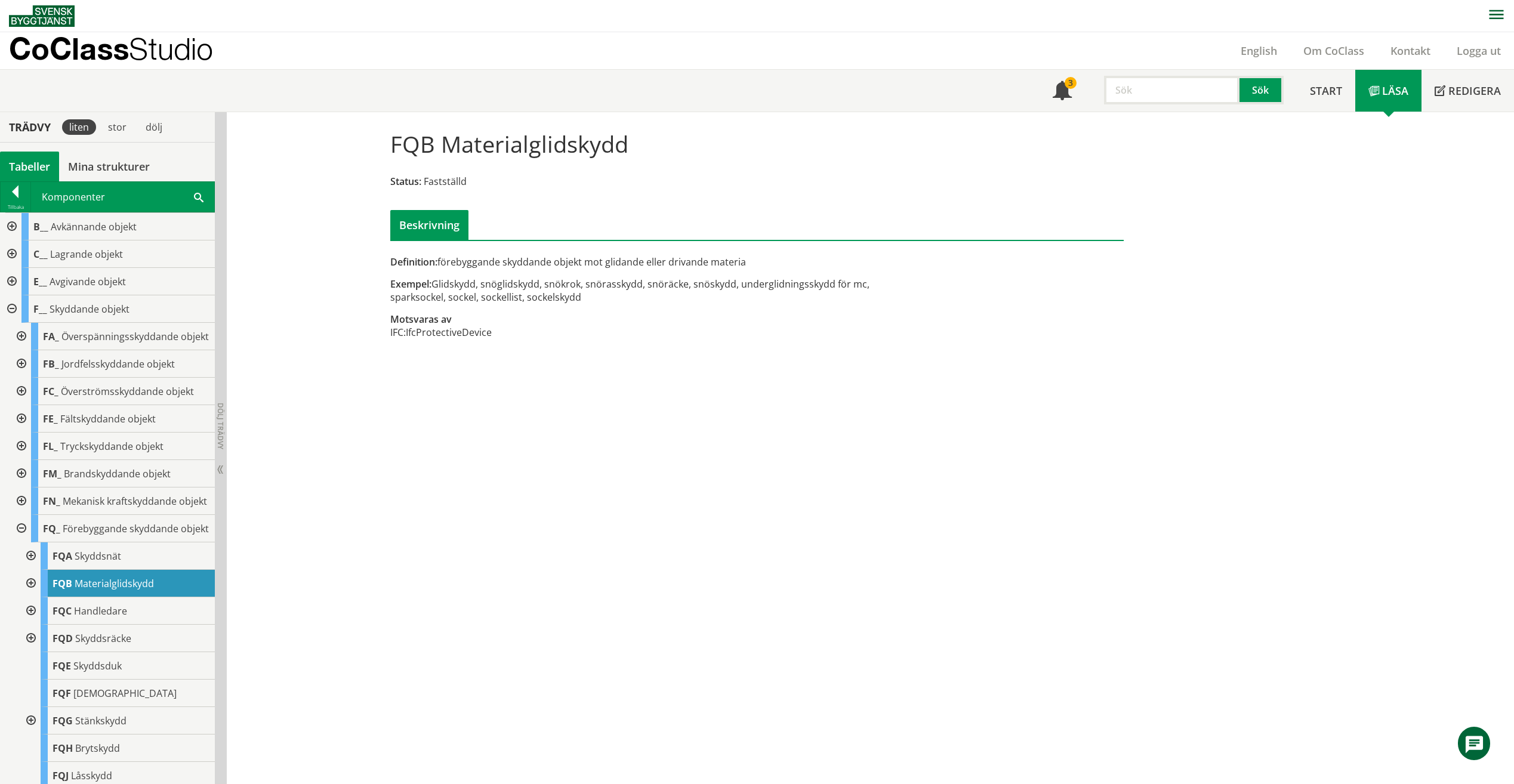
click at [1179, 95] on input "text" at bounding box center [1172, 89] width 136 height 28
type input "SGC"
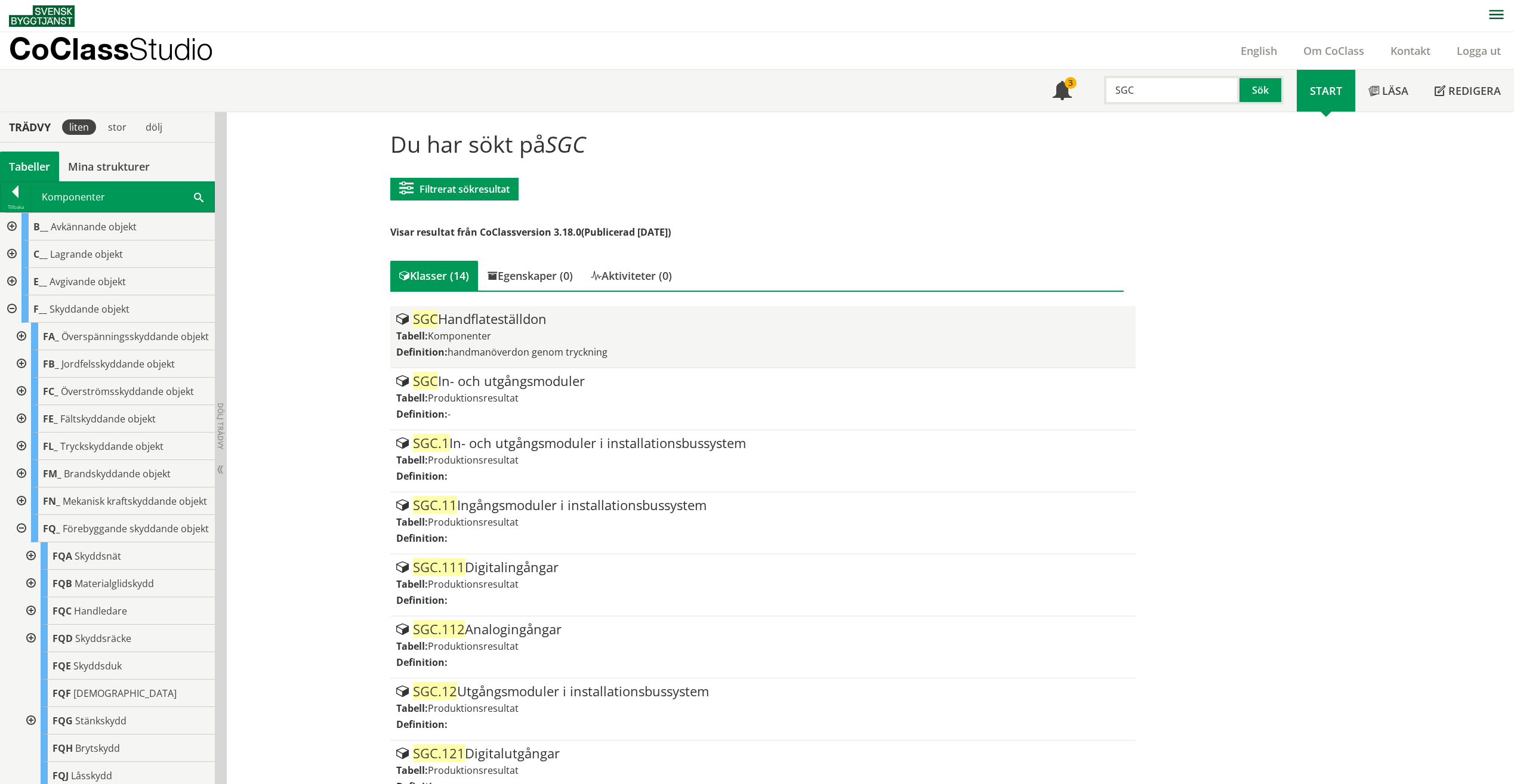
click at [784, 353] on div "Definition: handmanöverdon genom tryckning" at bounding box center [763, 352] width 733 height 13
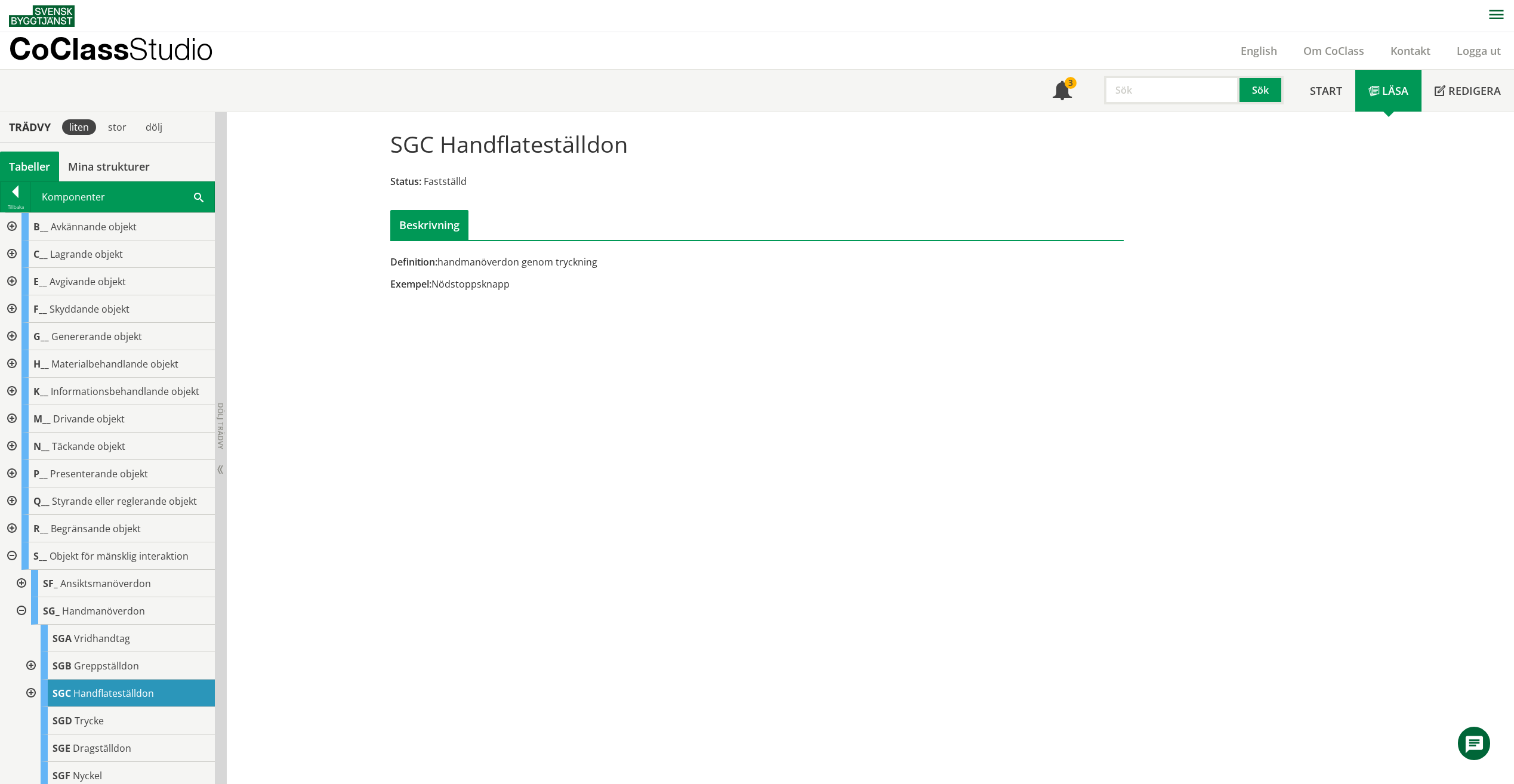
click at [1148, 93] on input "text" at bounding box center [1172, 89] width 136 height 28
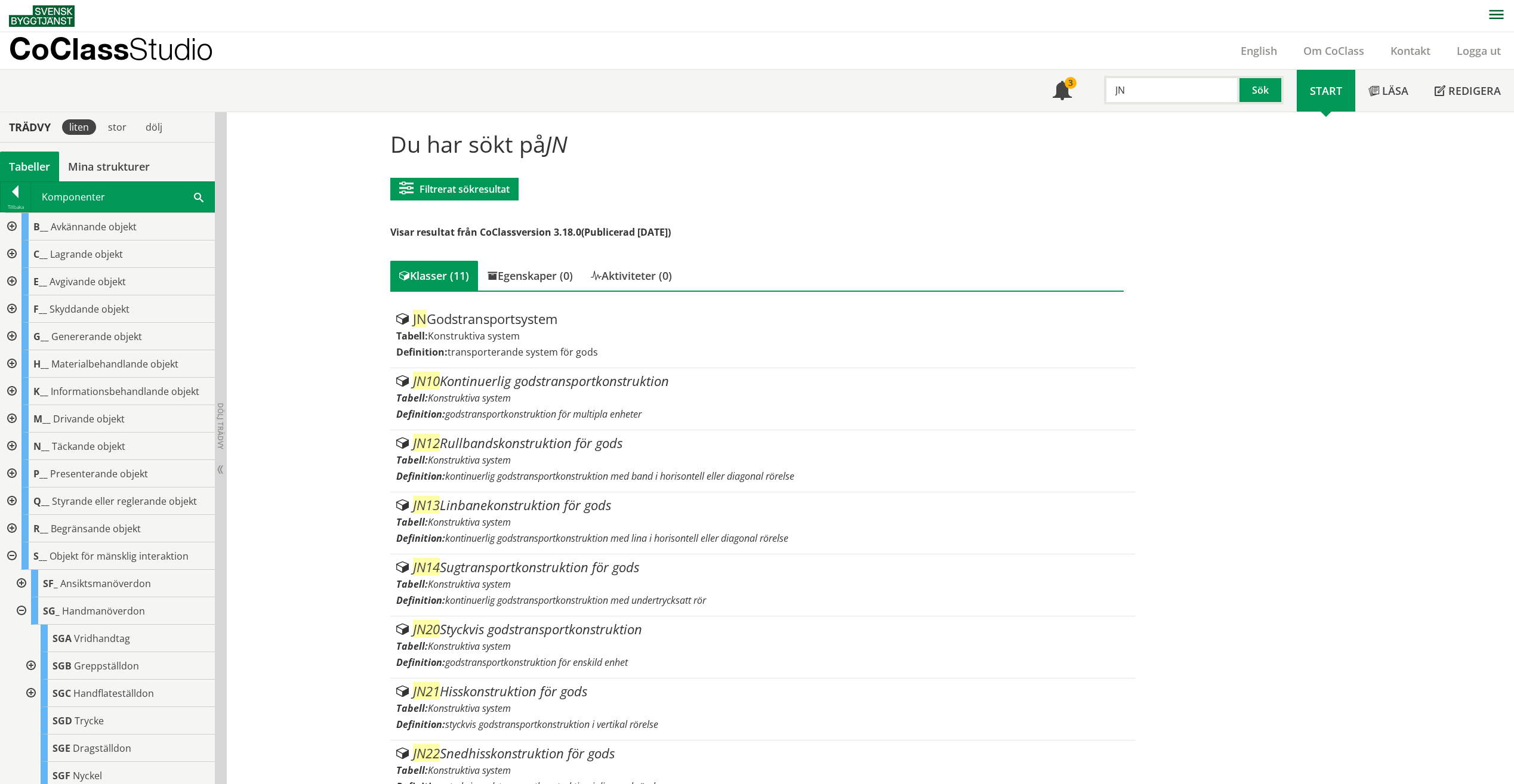
drag, startPoint x: 1202, startPoint y: 98, endPoint x: 1103, endPoint y: 100, distance: 99.0
click at [1106, 97] on input "JN" at bounding box center [1172, 89] width 136 height 28
type input "CNA"
